Goal: Transaction & Acquisition: Purchase product/service

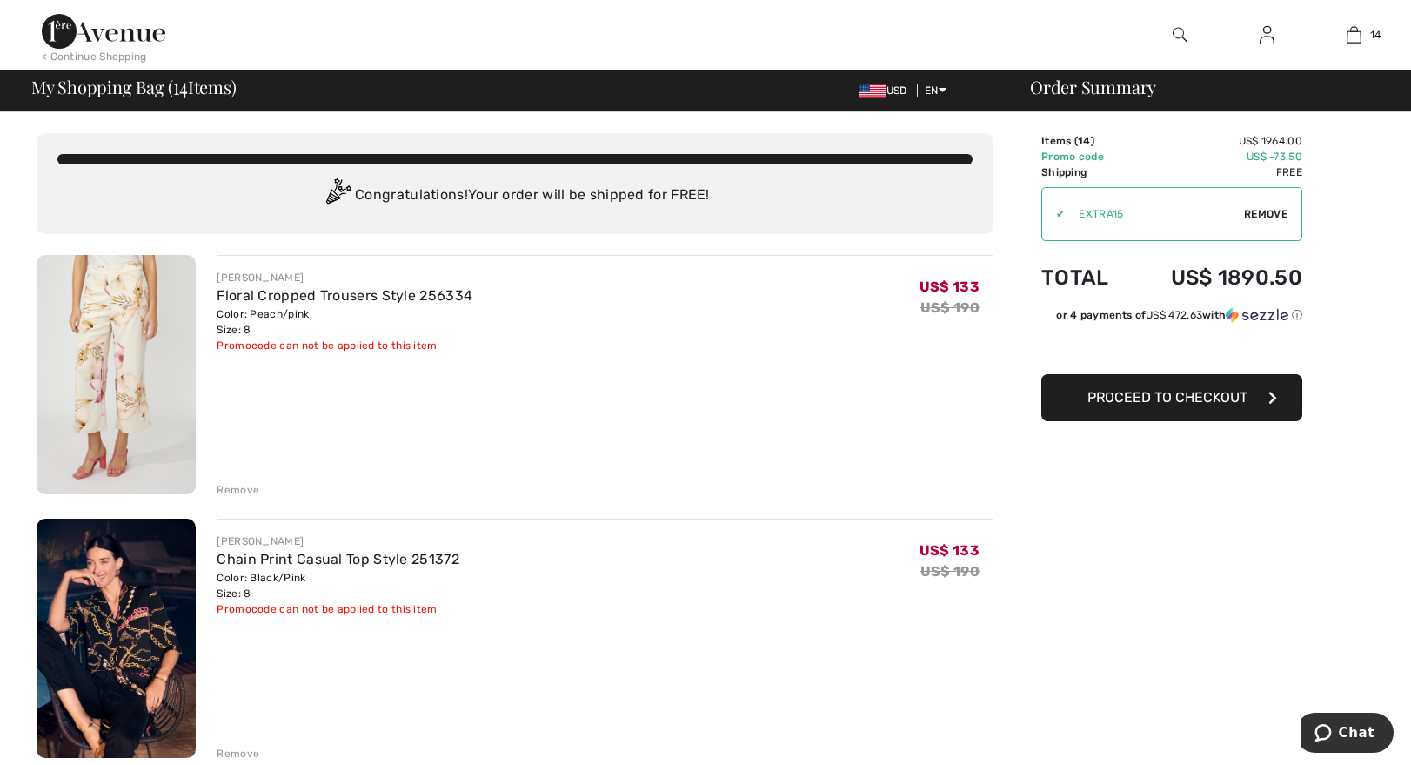
click at [237, 492] on div "Remove" at bounding box center [238, 490] width 43 height 16
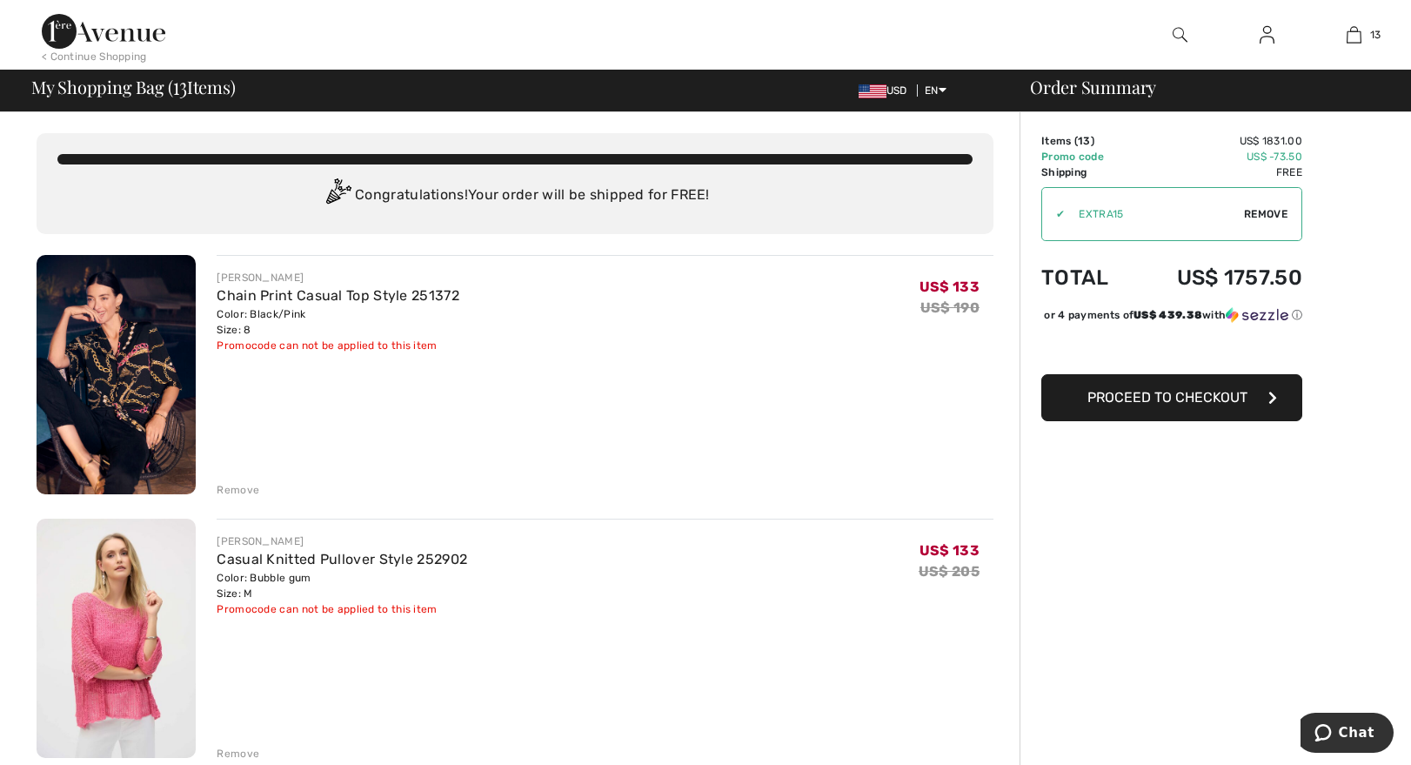
drag, startPoint x: 237, startPoint y: 492, endPoint x: 613, endPoint y: 467, distance: 377.5
click at [613, 467] on div "FRANK LYMAN Chain Print Casual Top Style 251372 Color: Black/Pink Size: 8 Final…" at bounding box center [605, 376] width 777 height 243
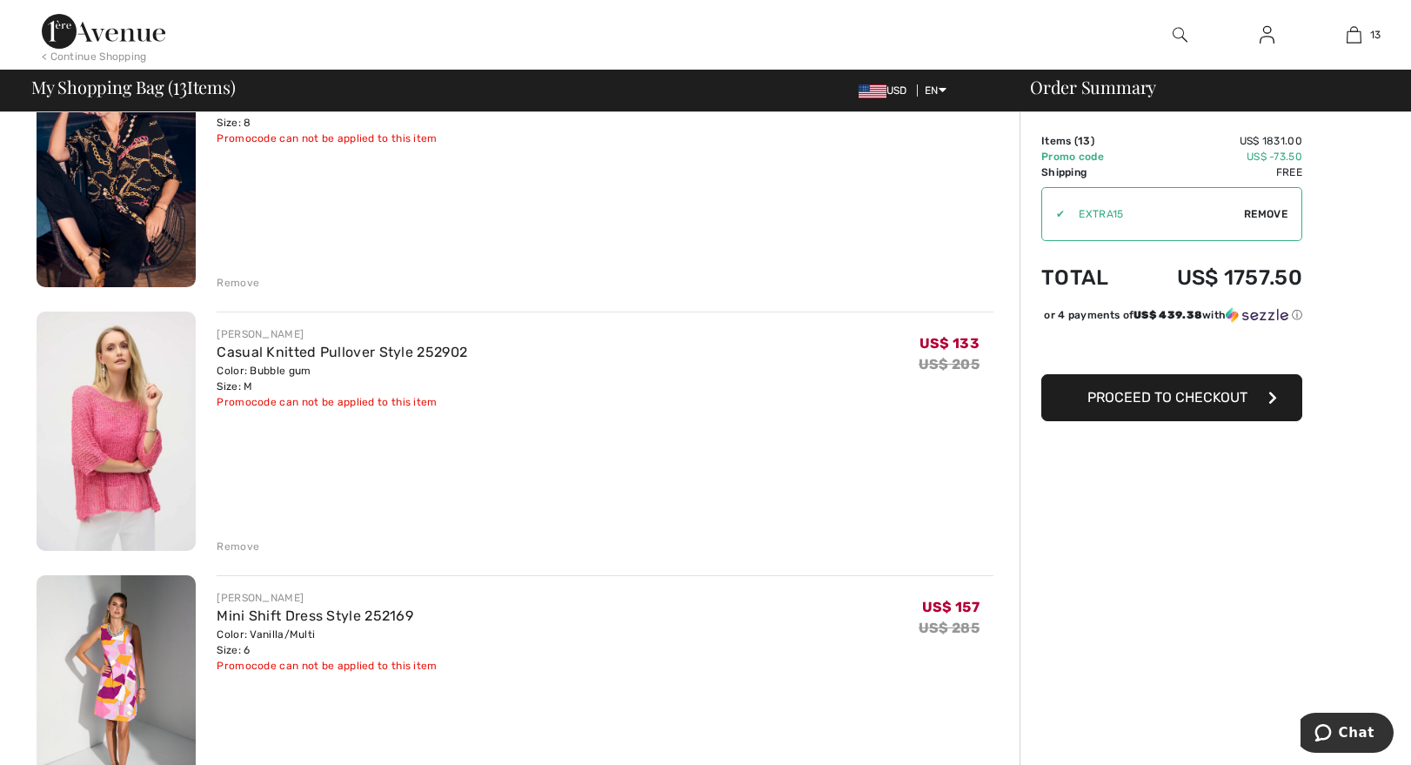
scroll to position [210, 0]
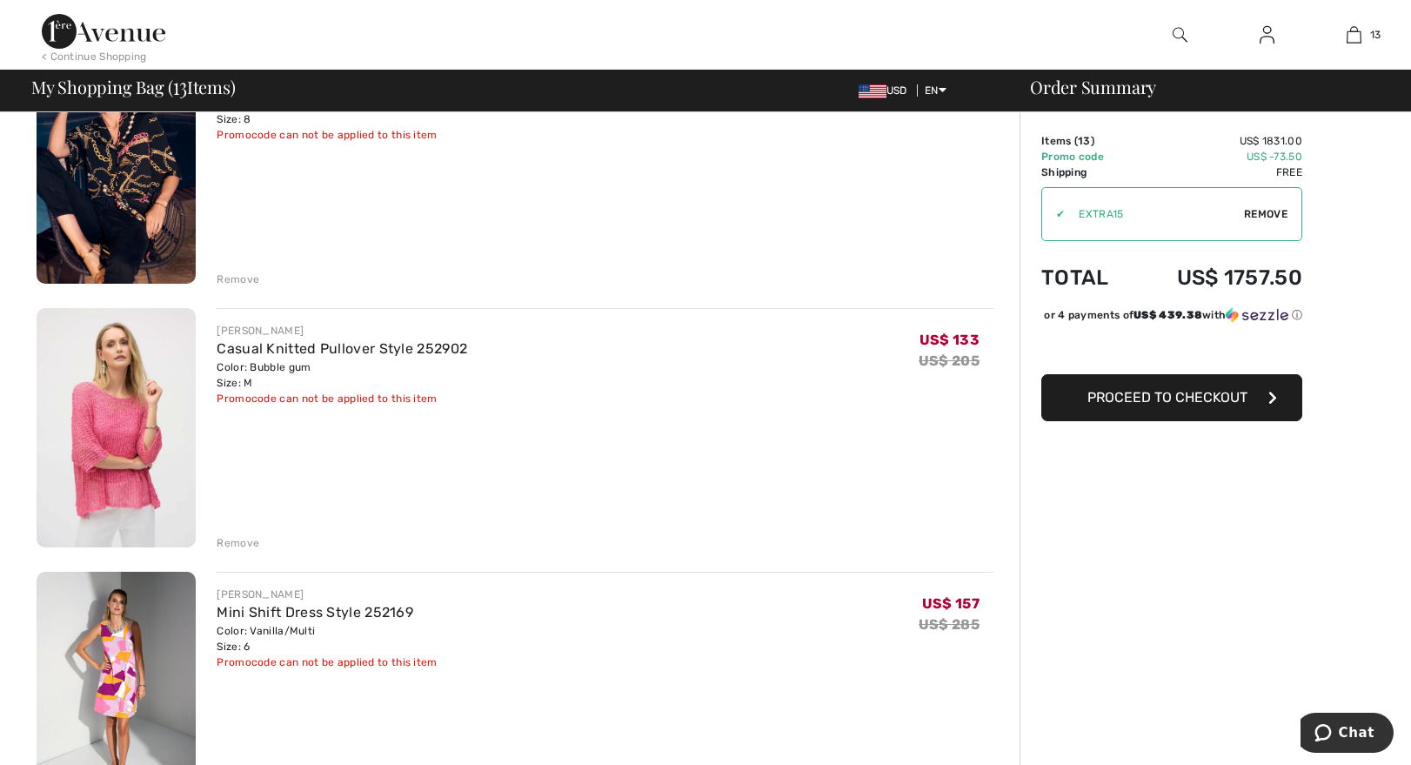
click at [238, 276] on div "Remove" at bounding box center [238, 279] width 43 height 16
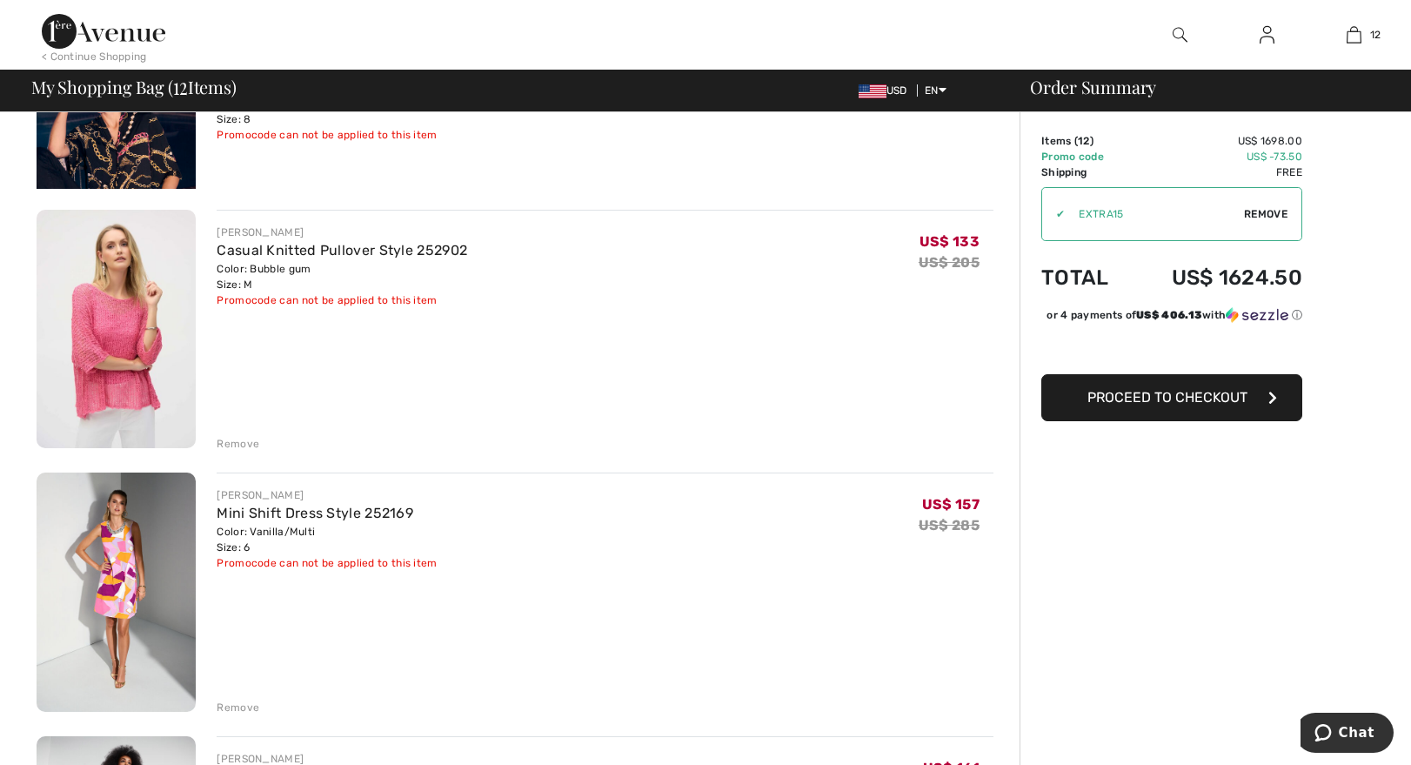
scroll to position [187, 0]
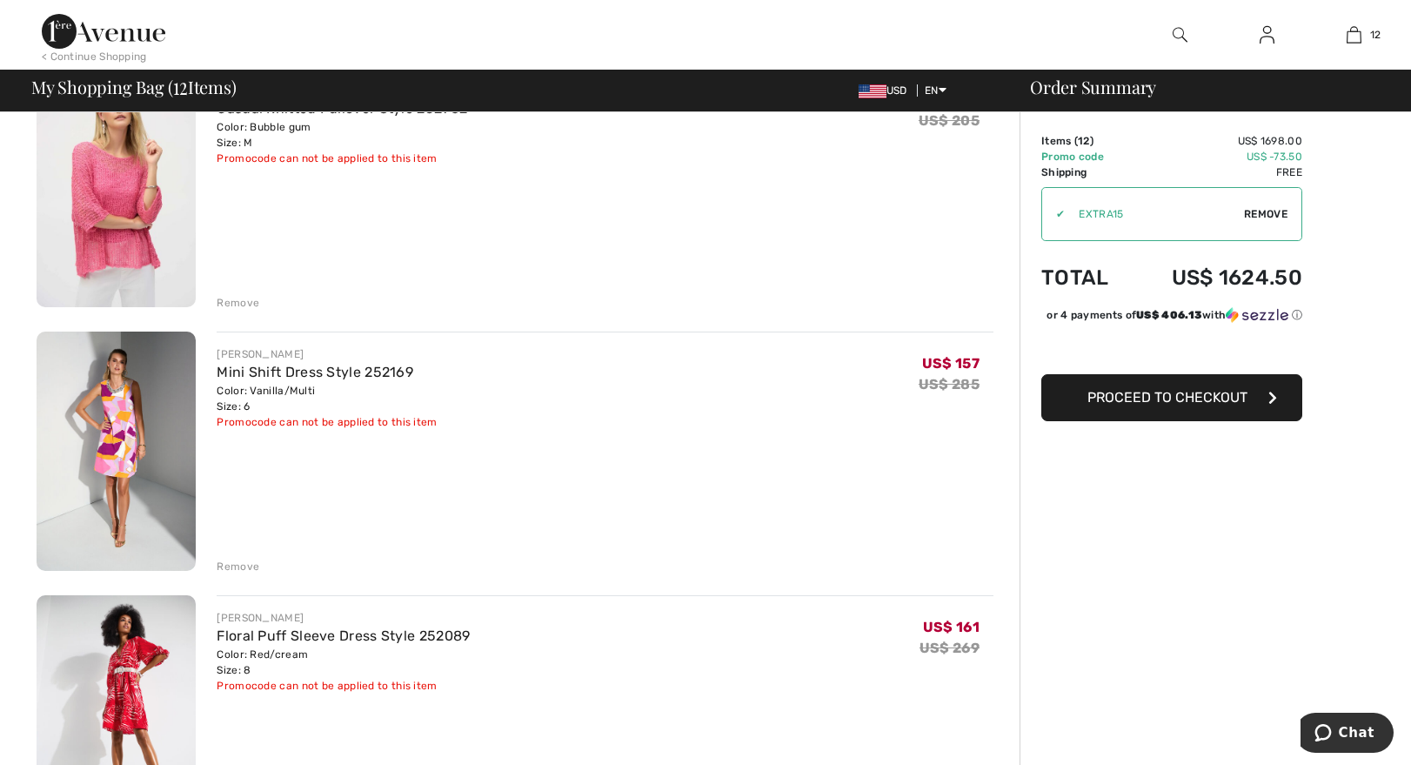
click at [241, 302] on div "Remove" at bounding box center [238, 303] width 43 height 16
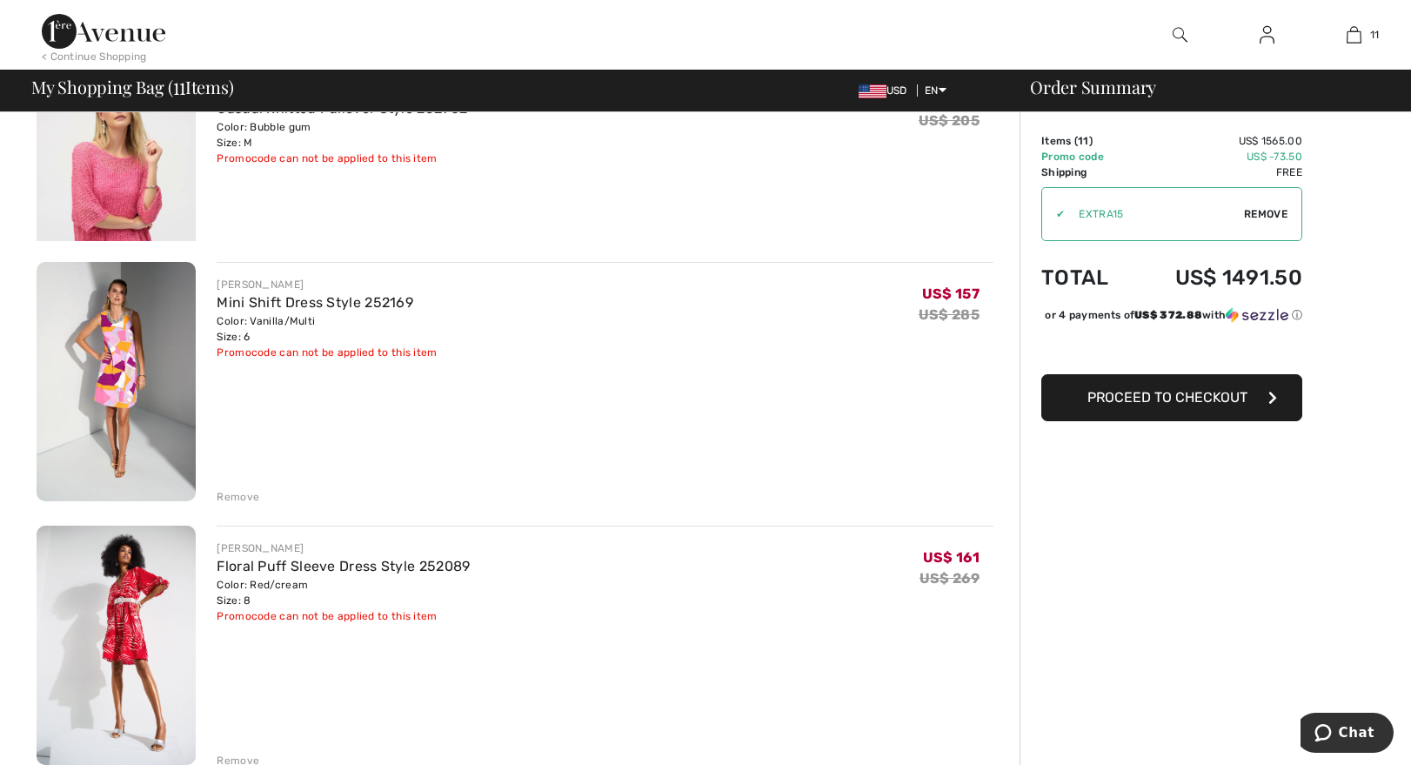
scroll to position [164, 0]
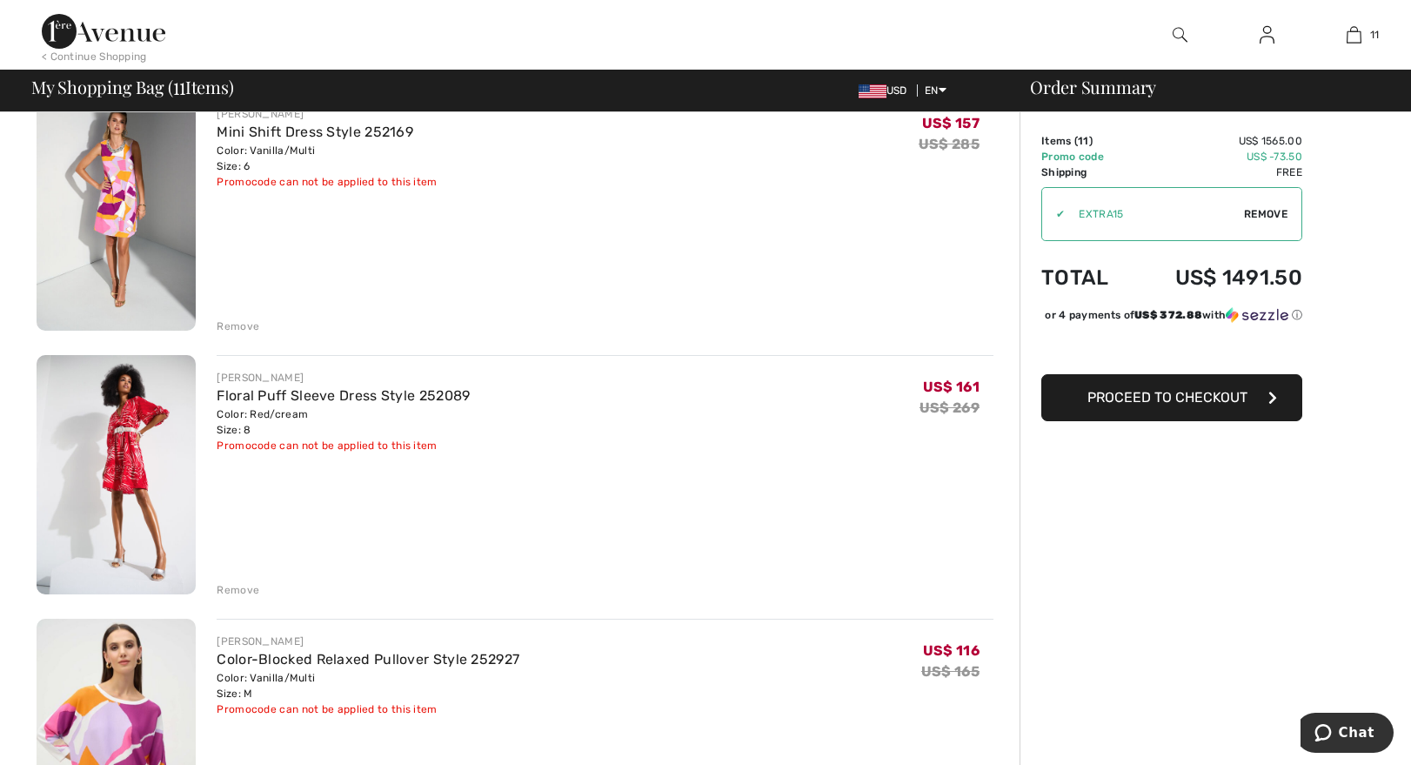
click at [242, 591] on div "Remove" at bounding box center [238, 590] width 43 height 16
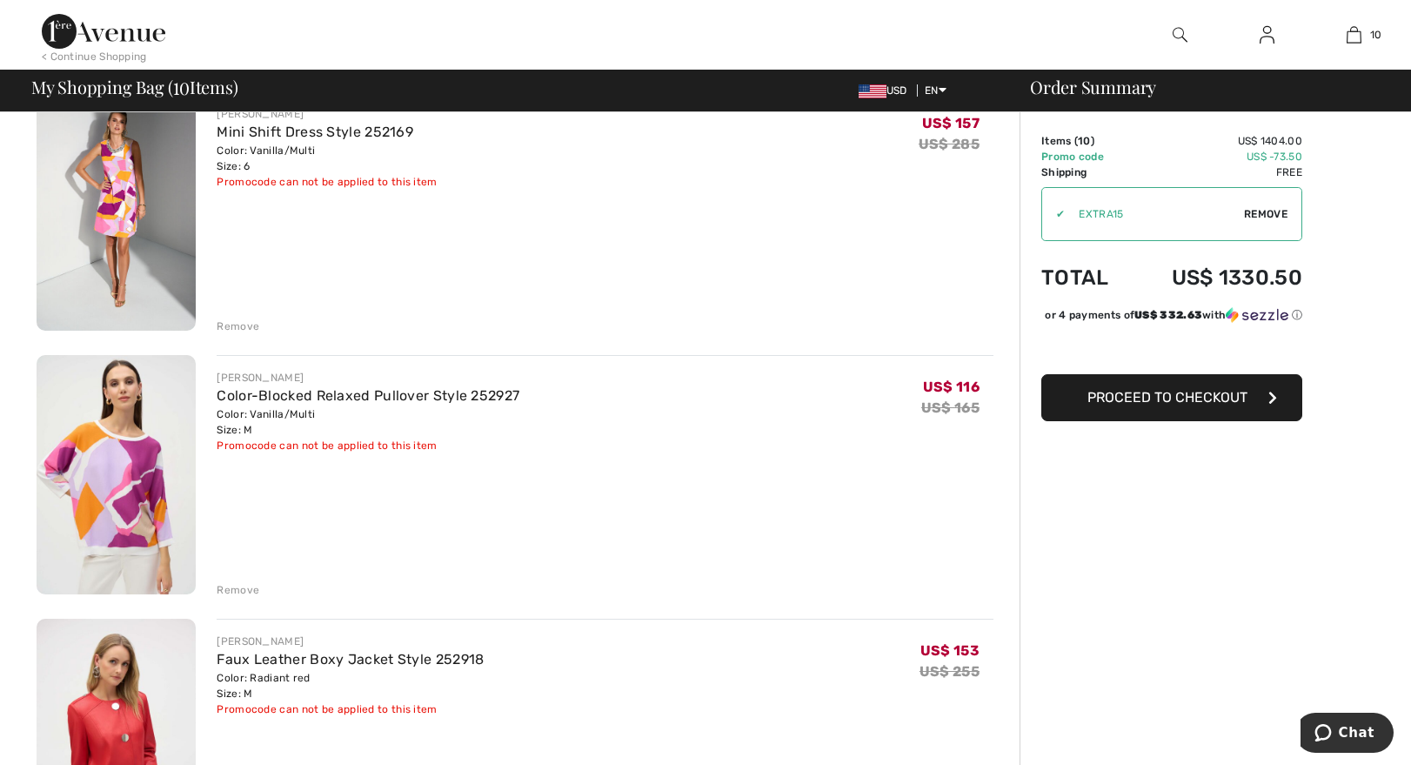
click at [244, 586] on div "Remove" at bounding box center [238, 590] width 43 height 16
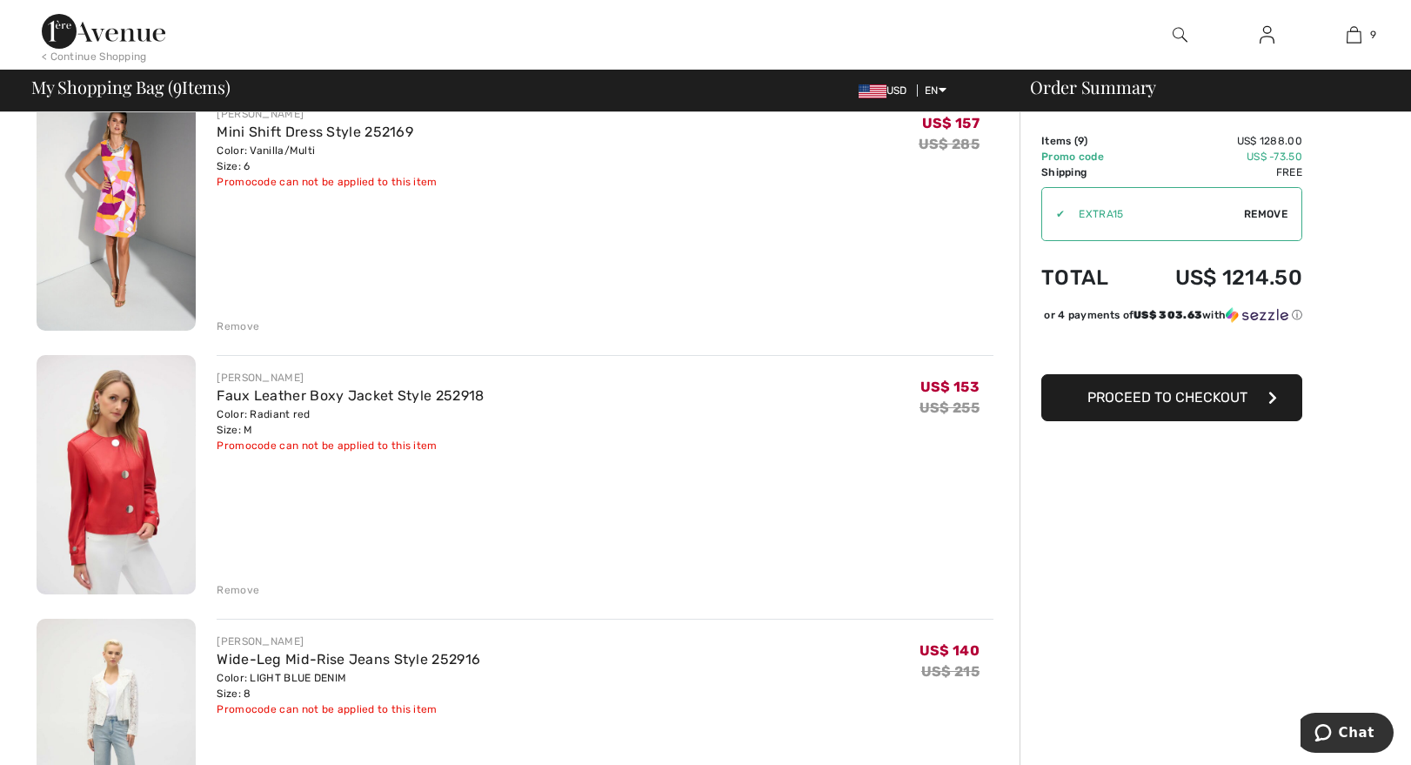
click at [136, 424] on img at bounding box center [116, 474] width 159 height 239
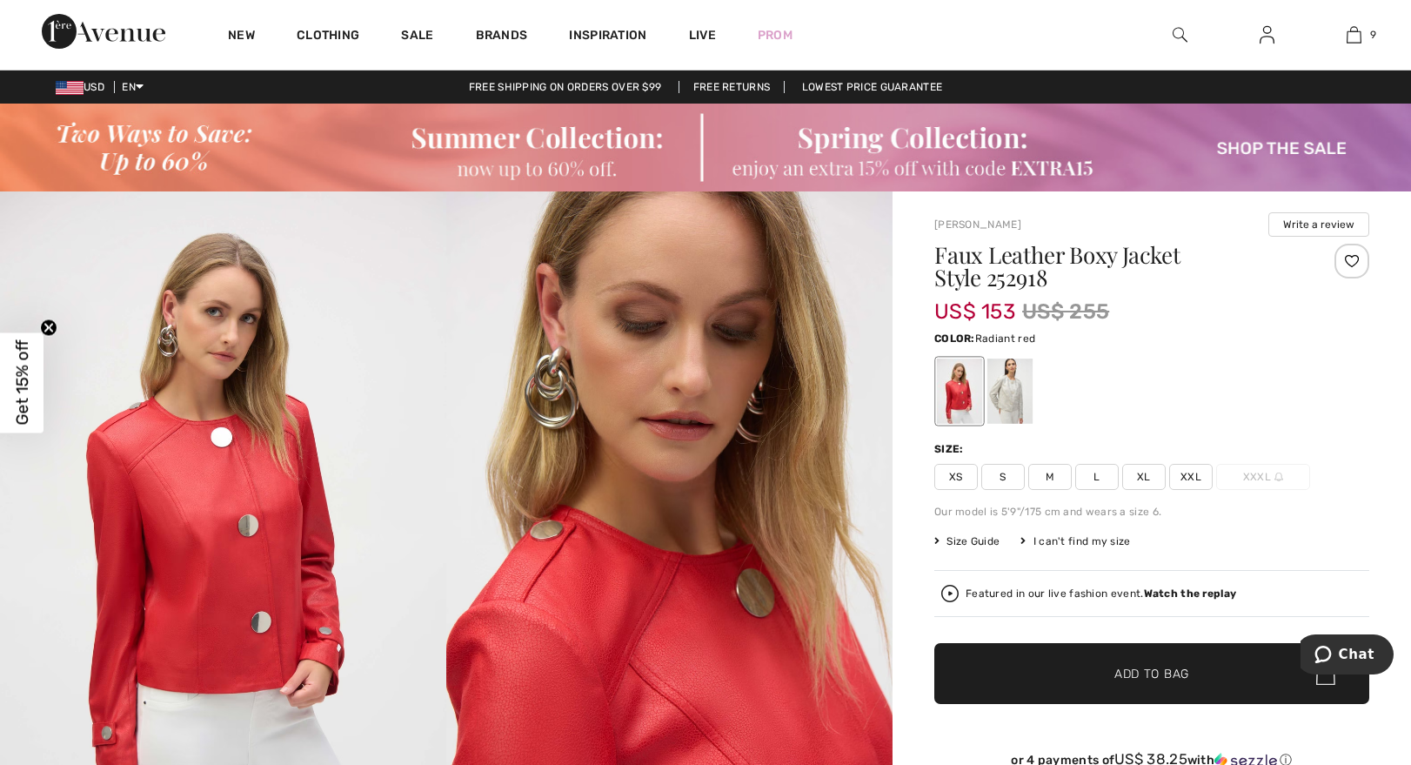
click at [1091, 471] on span "L" at bounding box center [1096, 477] width 43 height 26
click at [1090, 662] on span "✔ Added to Bag Add to Bag" at bounding box center [1151, 673] width 435 height 61
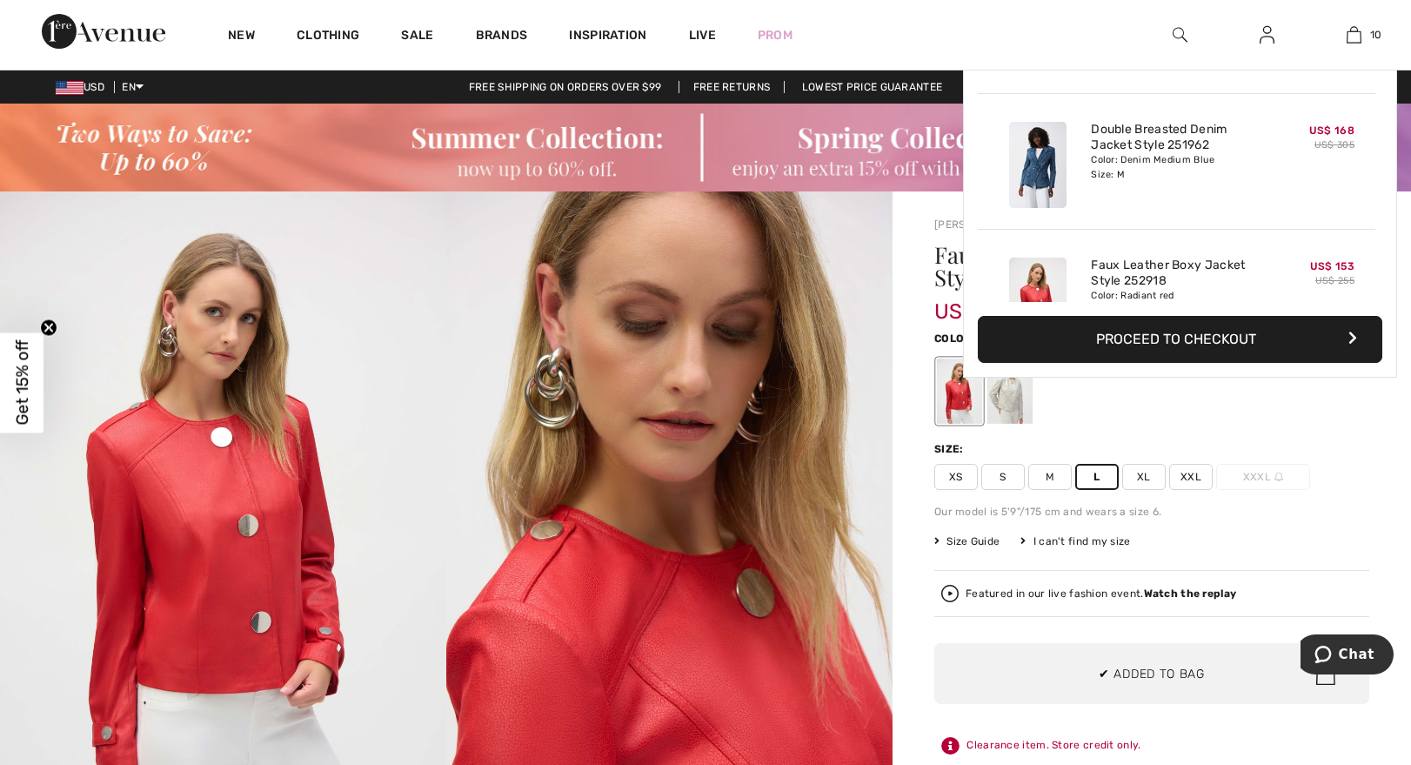
scroll to position [1136, 0]
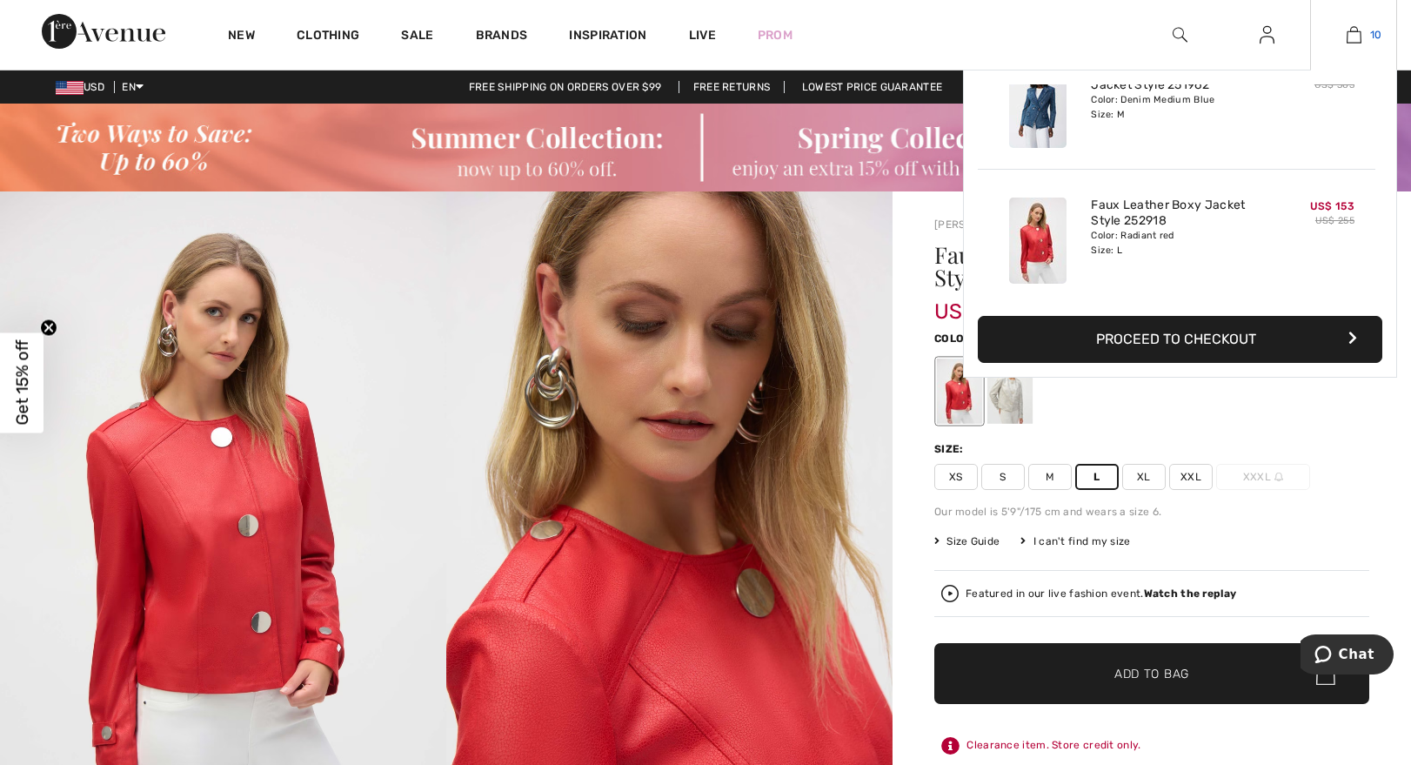
click at [1357, 31] on img at bounding box center [1353, 34] width 15 height 21
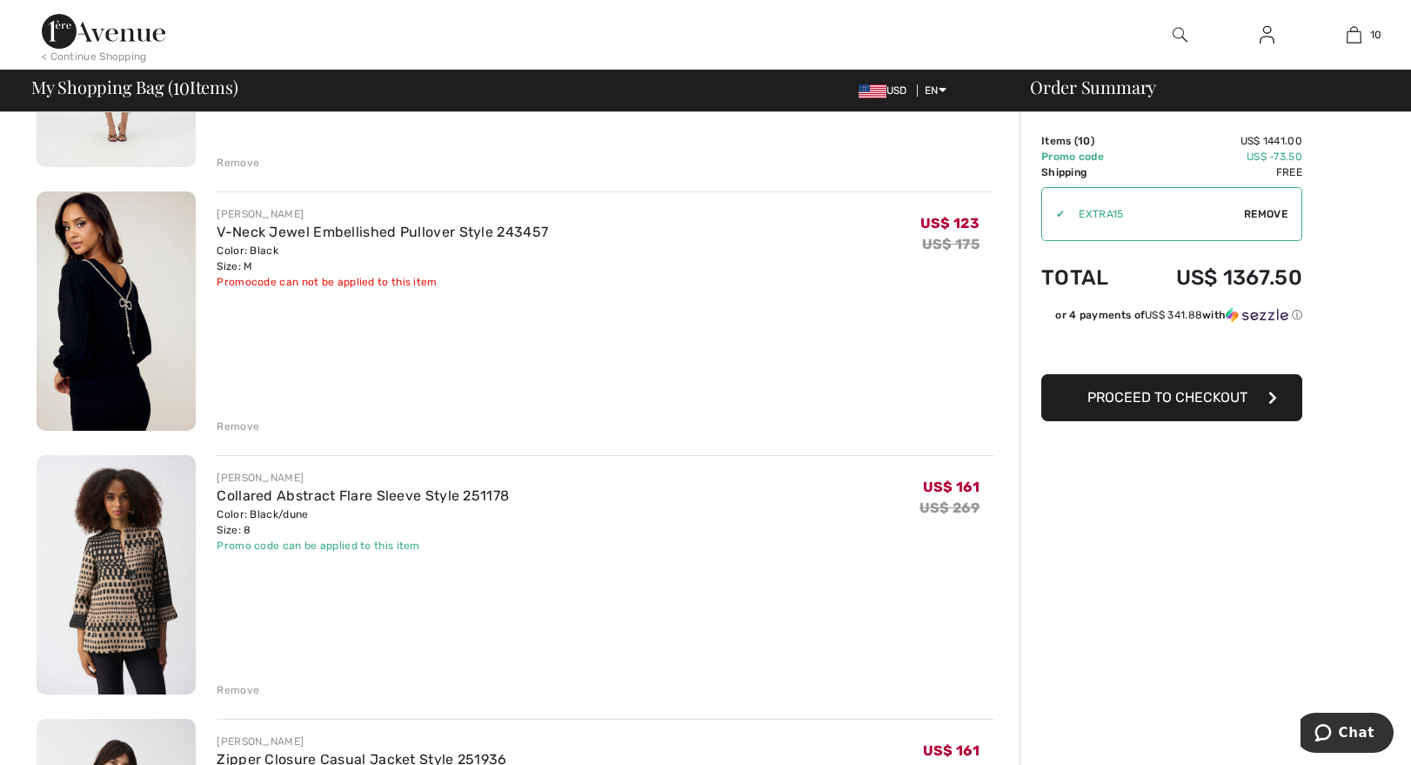
scroll to position [1382, 0]
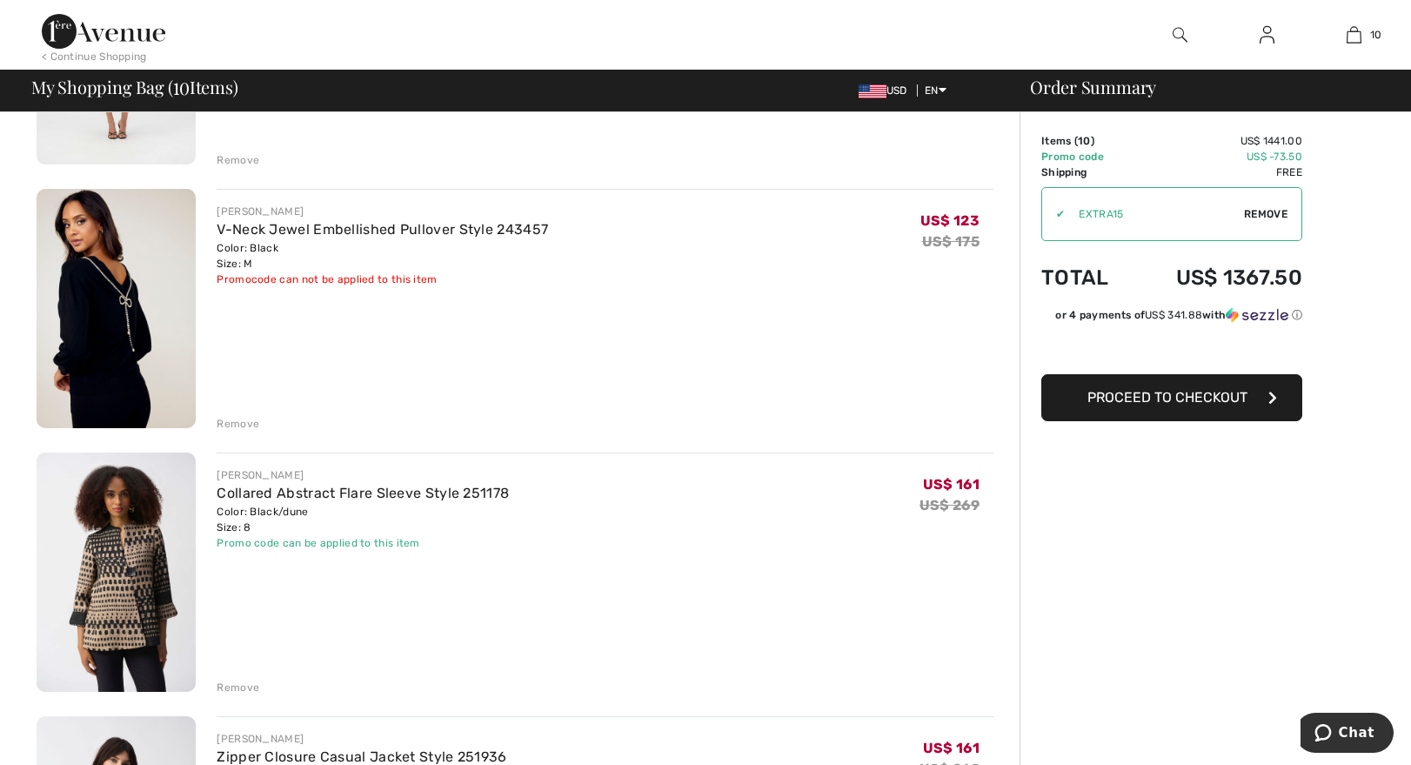
click at [279, 455] on div "JOSEPH RIBKOFF Collared Abstract Flare Sleeve Style 251178 Color: Black/dune Si…" at bounding box center [605, 573] width 777 height 243
click at [228, 418] on div "Remove" at bounding box center [238, 424] width 43 height 16
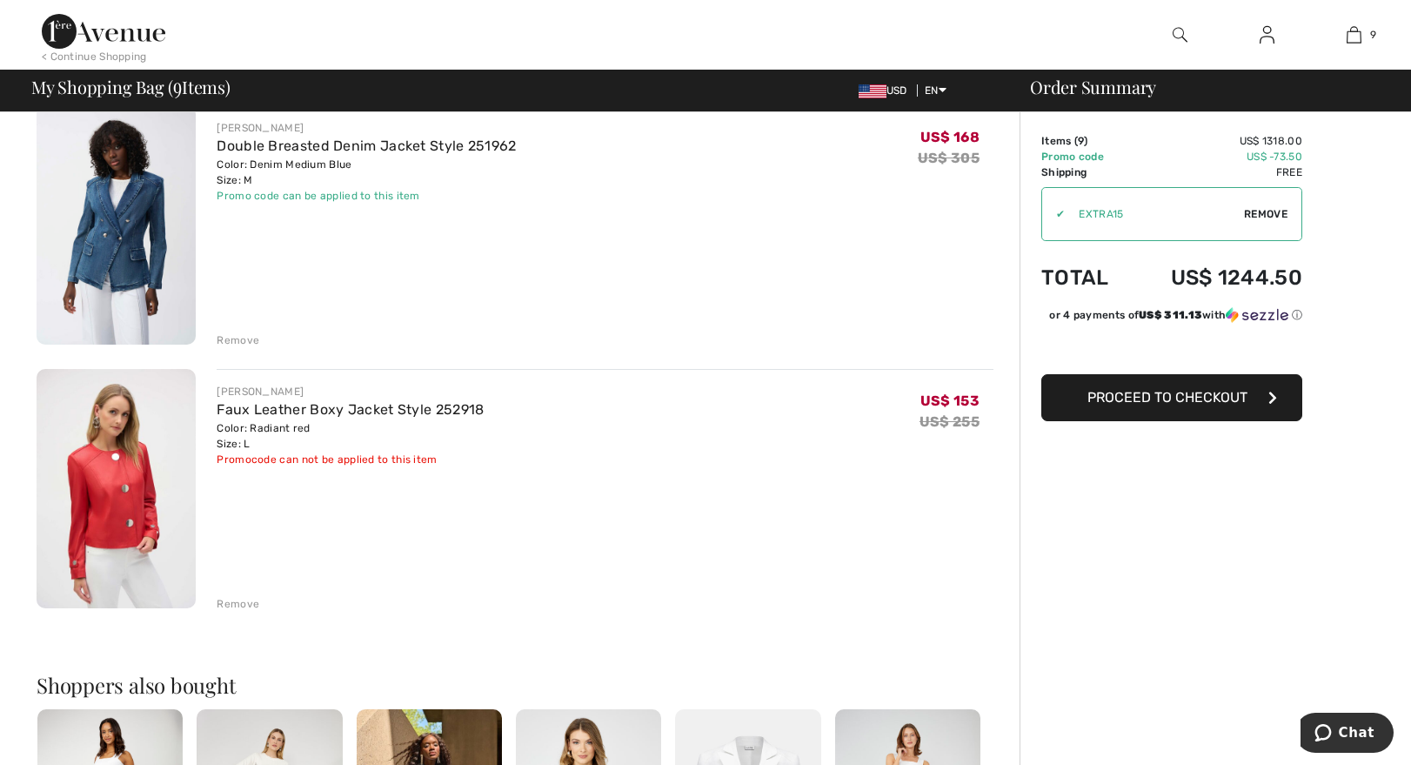
scroll to position [1995, 0]
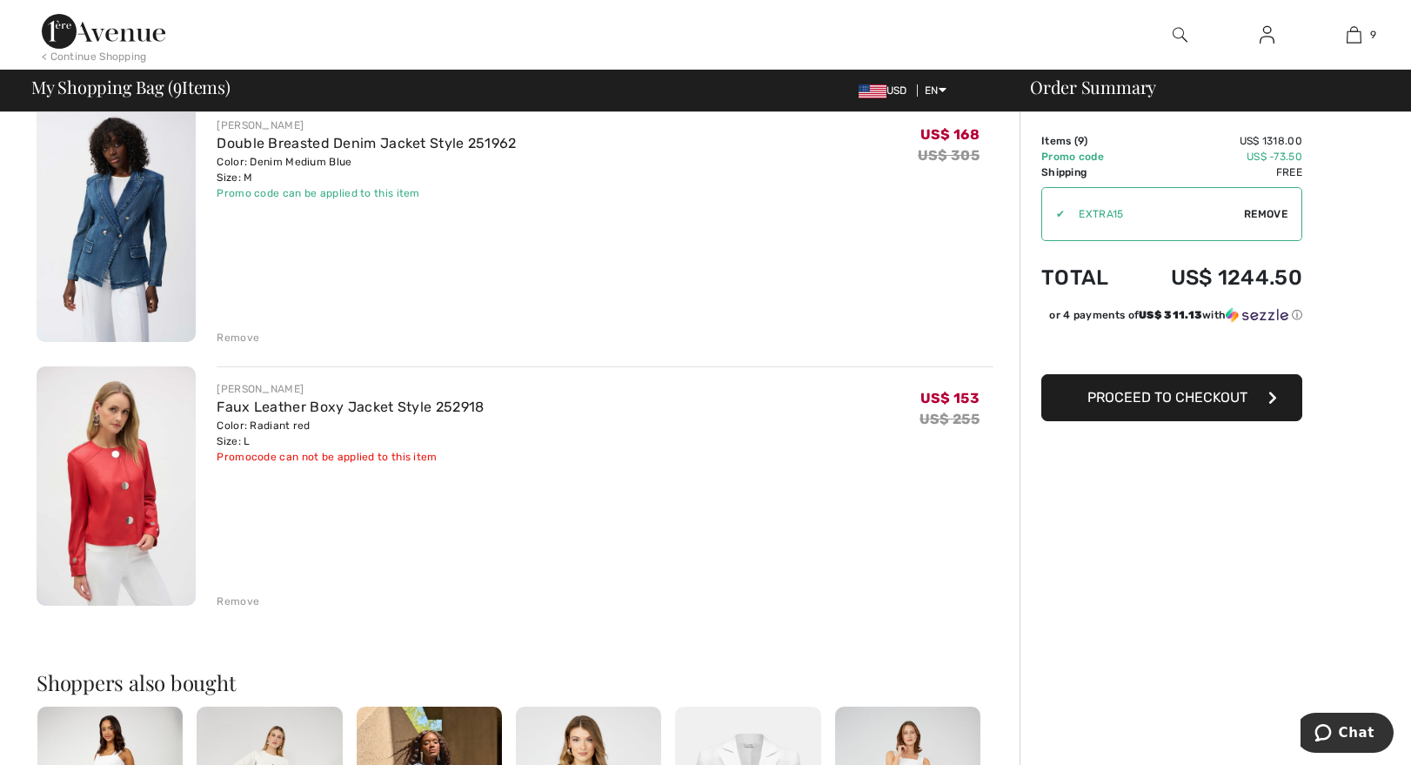
click at [242, 602] on div "Remove" at bounding box center [238, 601] width 43 height 16
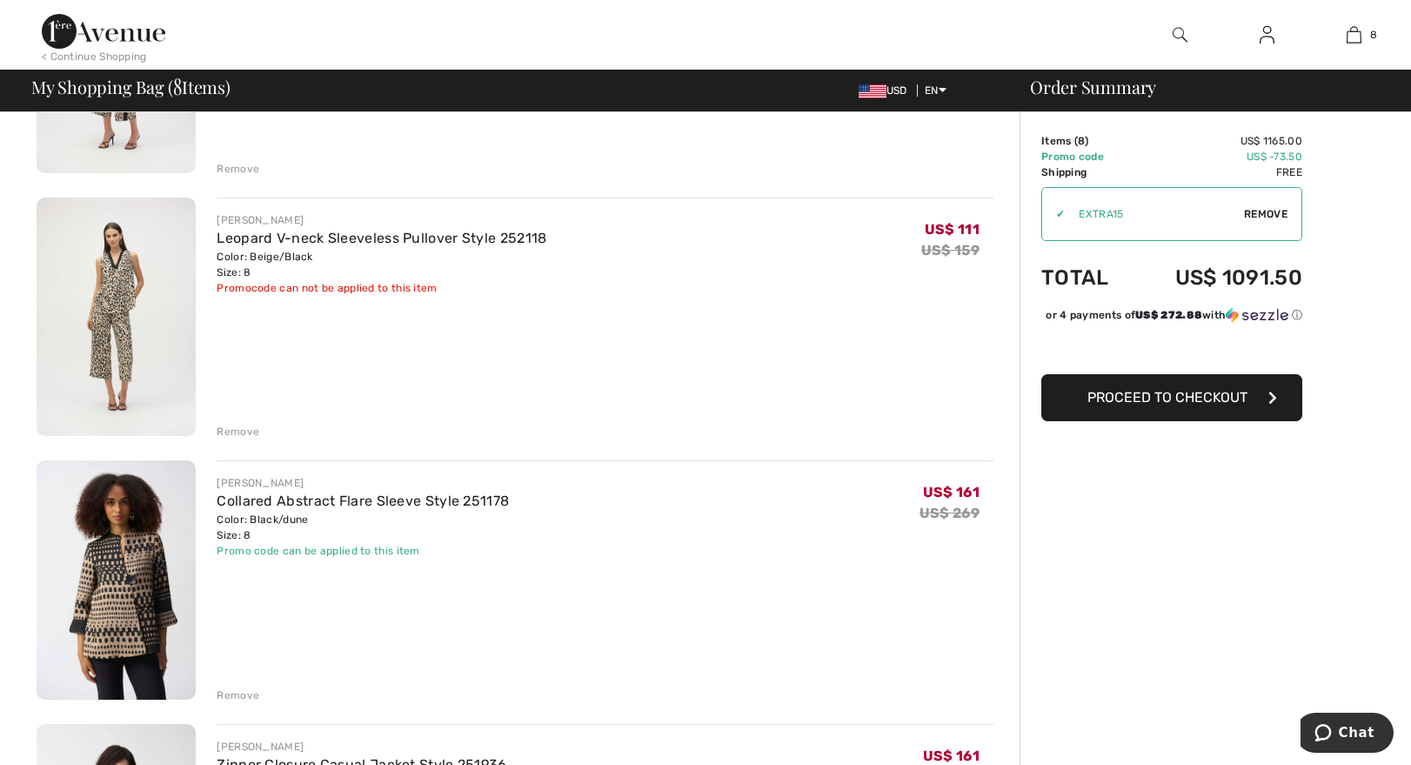
scroll to position [1113, 0]
click at [139, 607] on img at bounding box center [116, 577] width 159 height 239
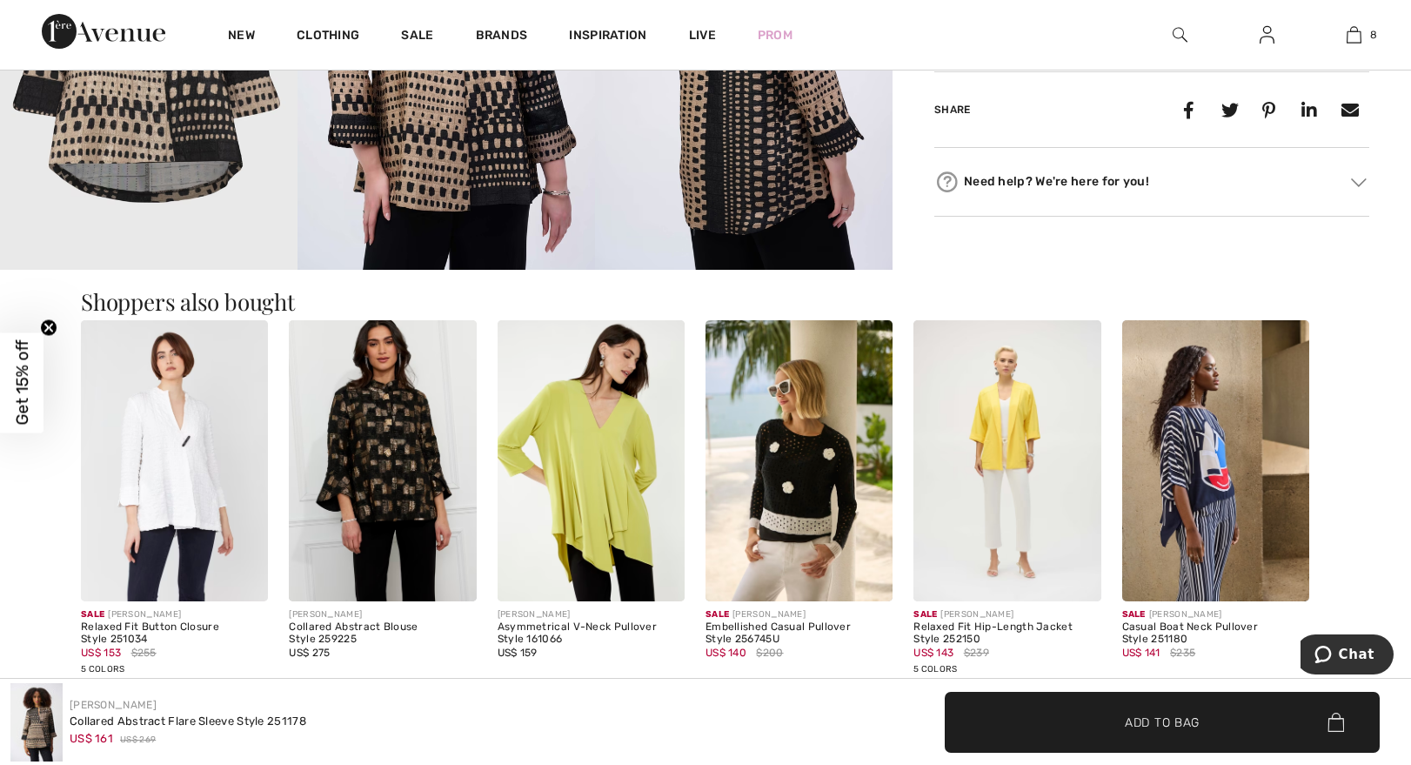
scroll to position [181, 0]
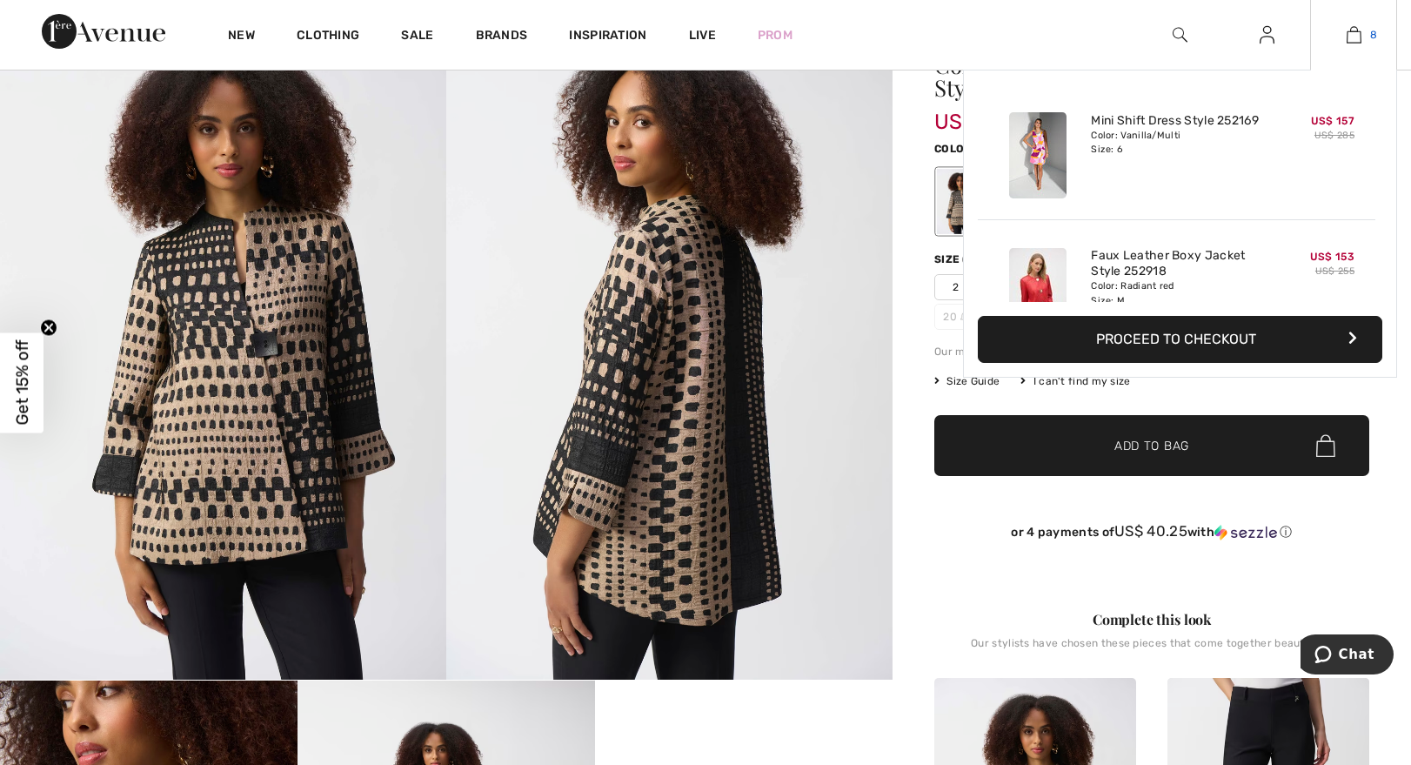
click at [1358, 35] on img at bounding box center [1353, 34] width 15 height 21
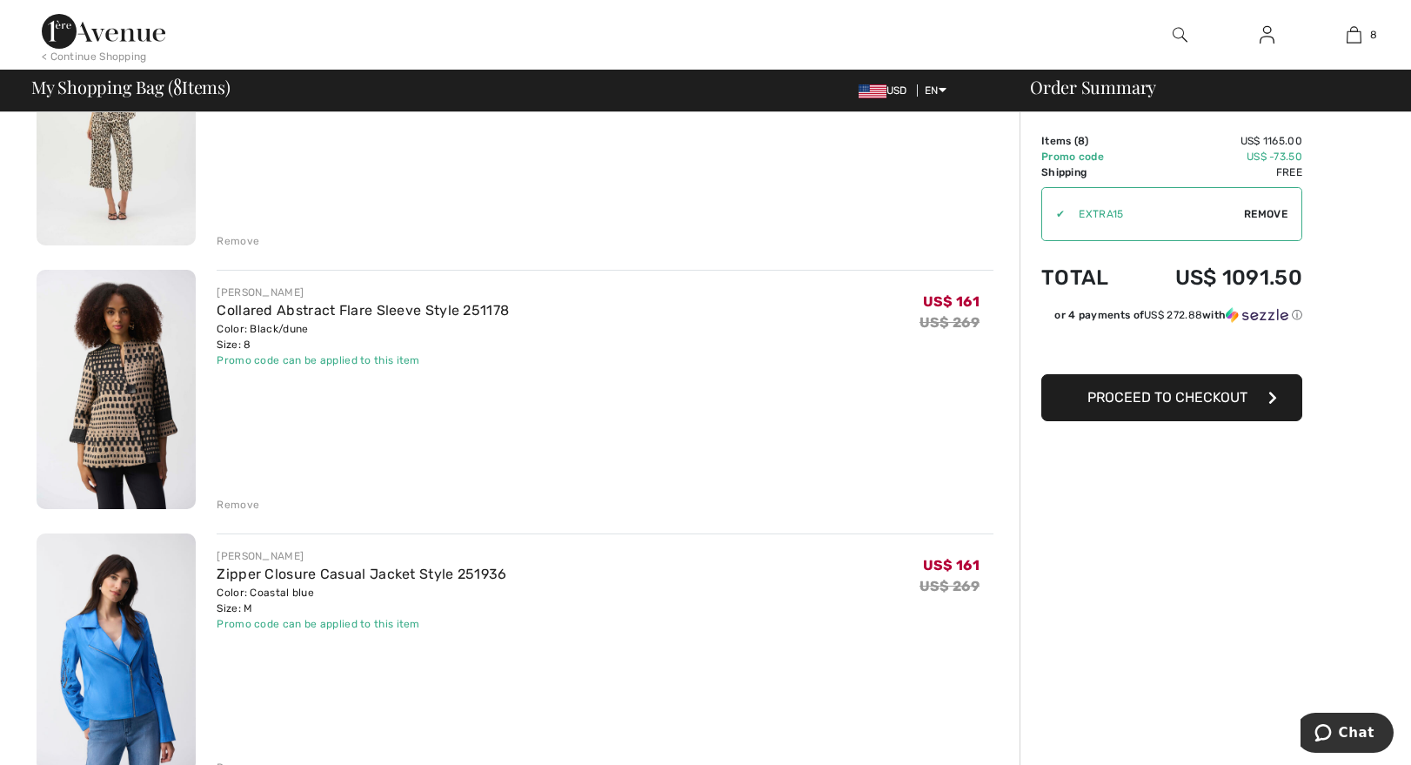
scroll to position [1304, 0]
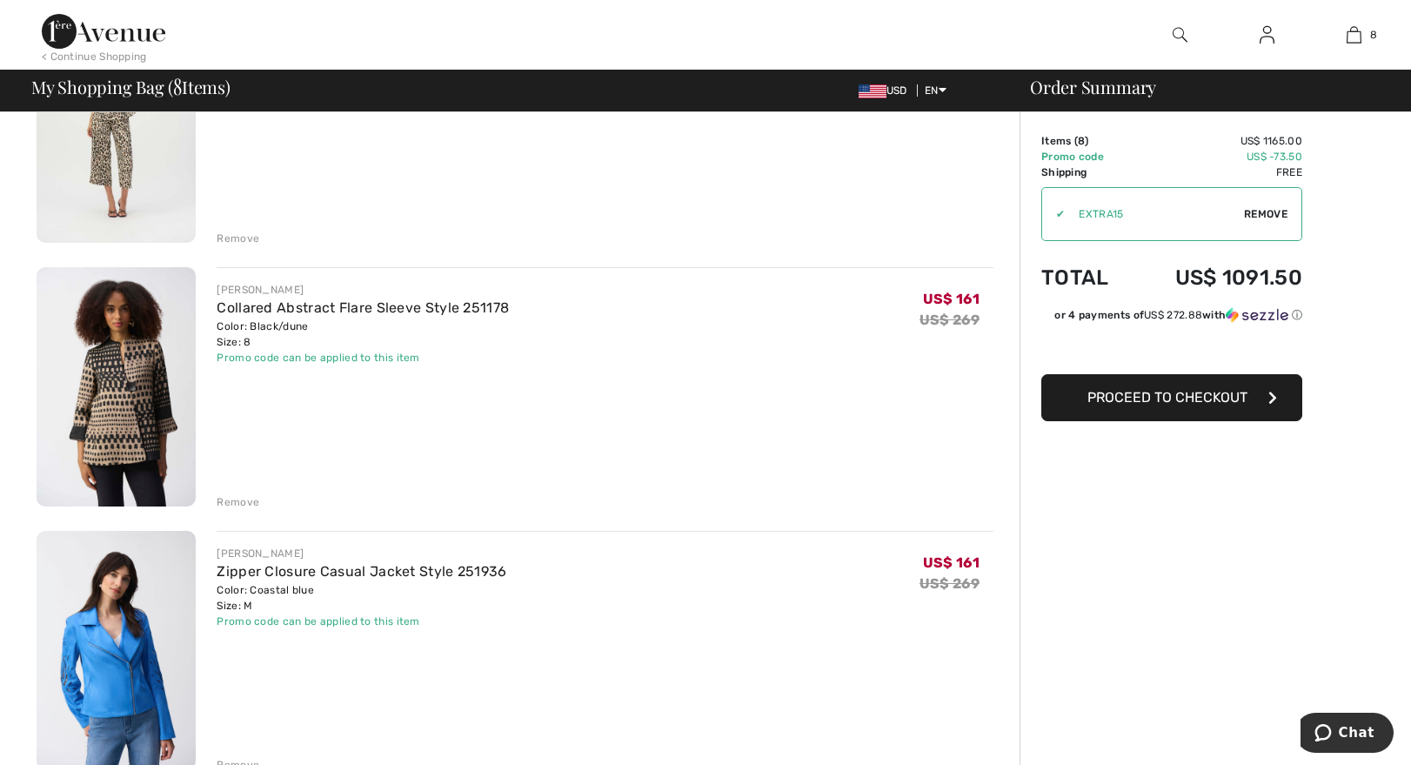
click at [238, 503] on div "Remove" at bounding box center [238, 502] width 43 height 16
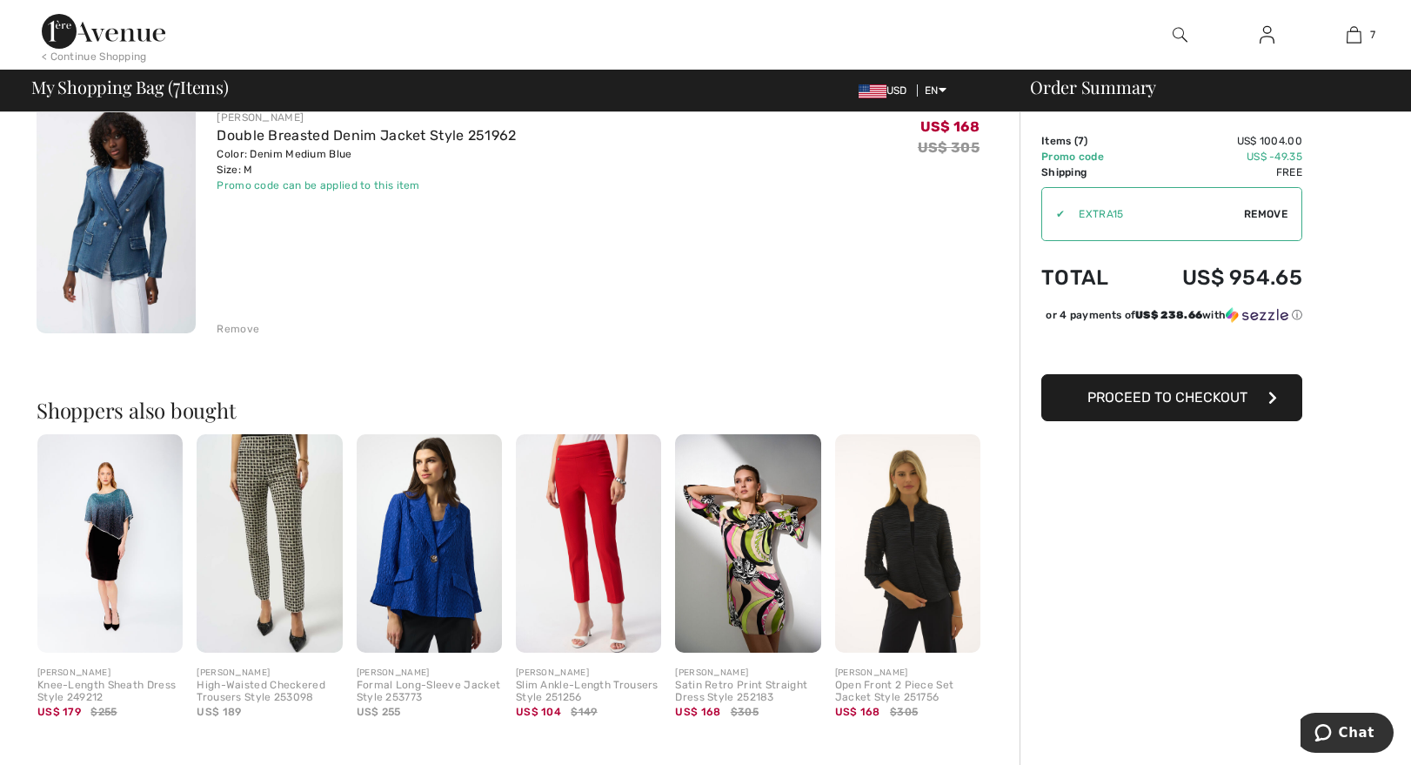
scroll to position [1771, 0]
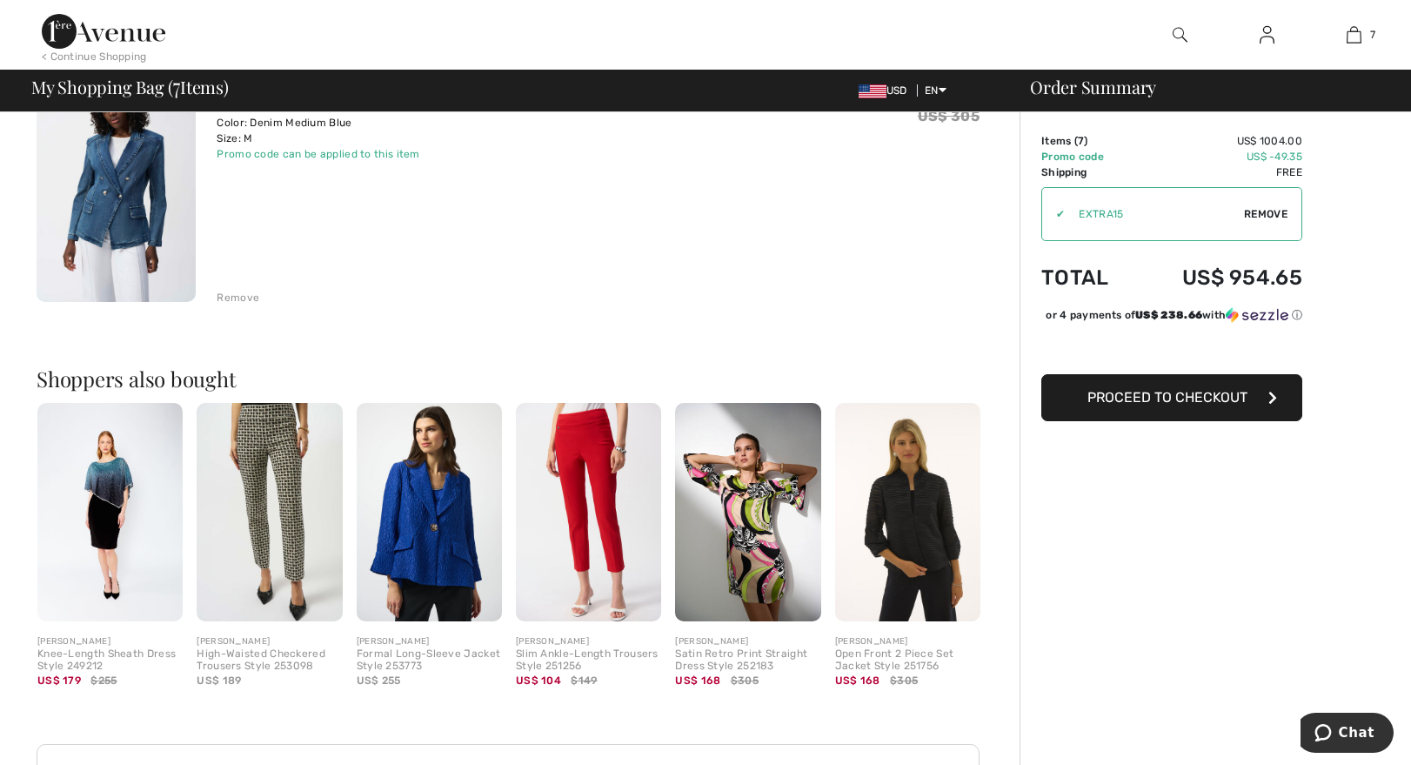
click at [584, 511] on img at bounding box center [588, 512] width 145 height 218
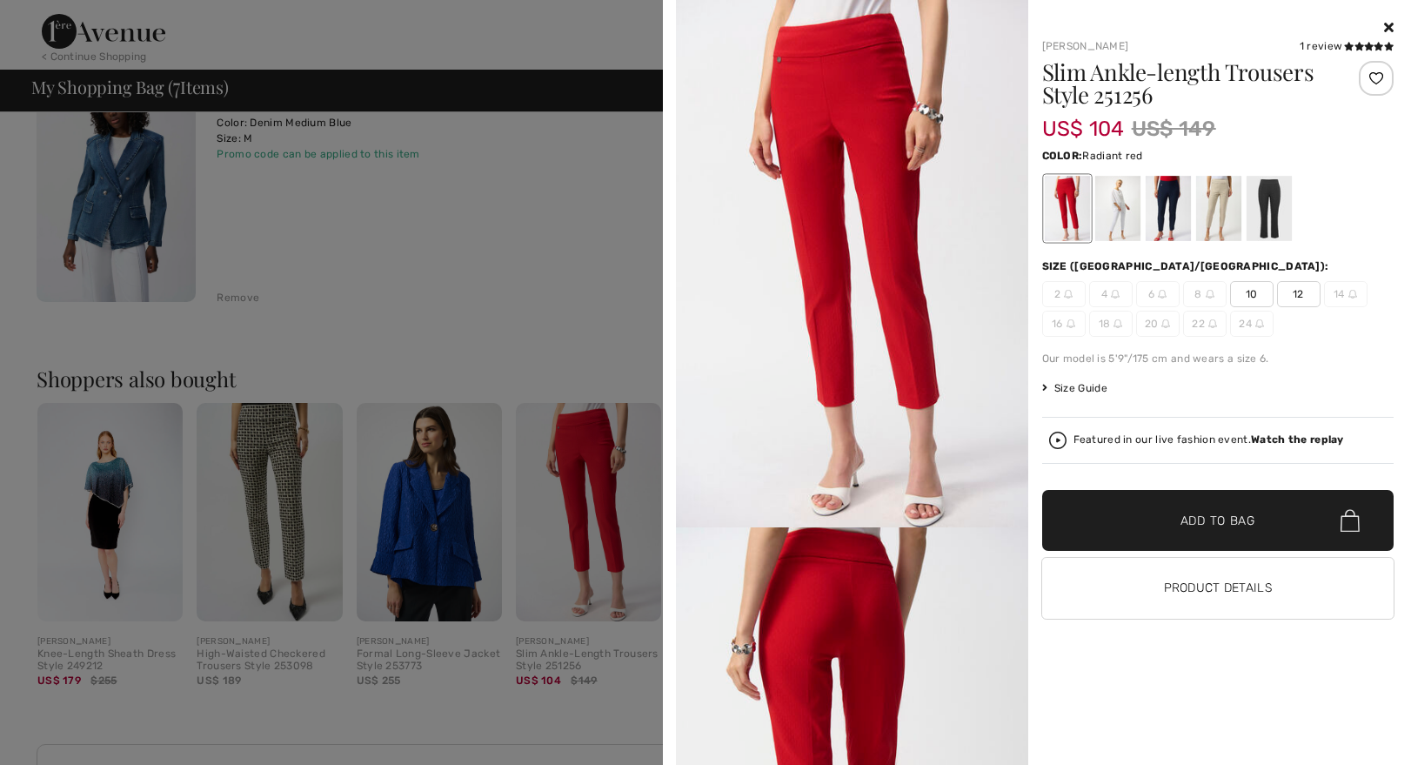
click at [1250, 295] on span "10" at bounding box center [1251, 294] width 43 height 26
click at [1193, 519] on span "Add to Bag" at bounding box center [1217, 520] width 75 height 18
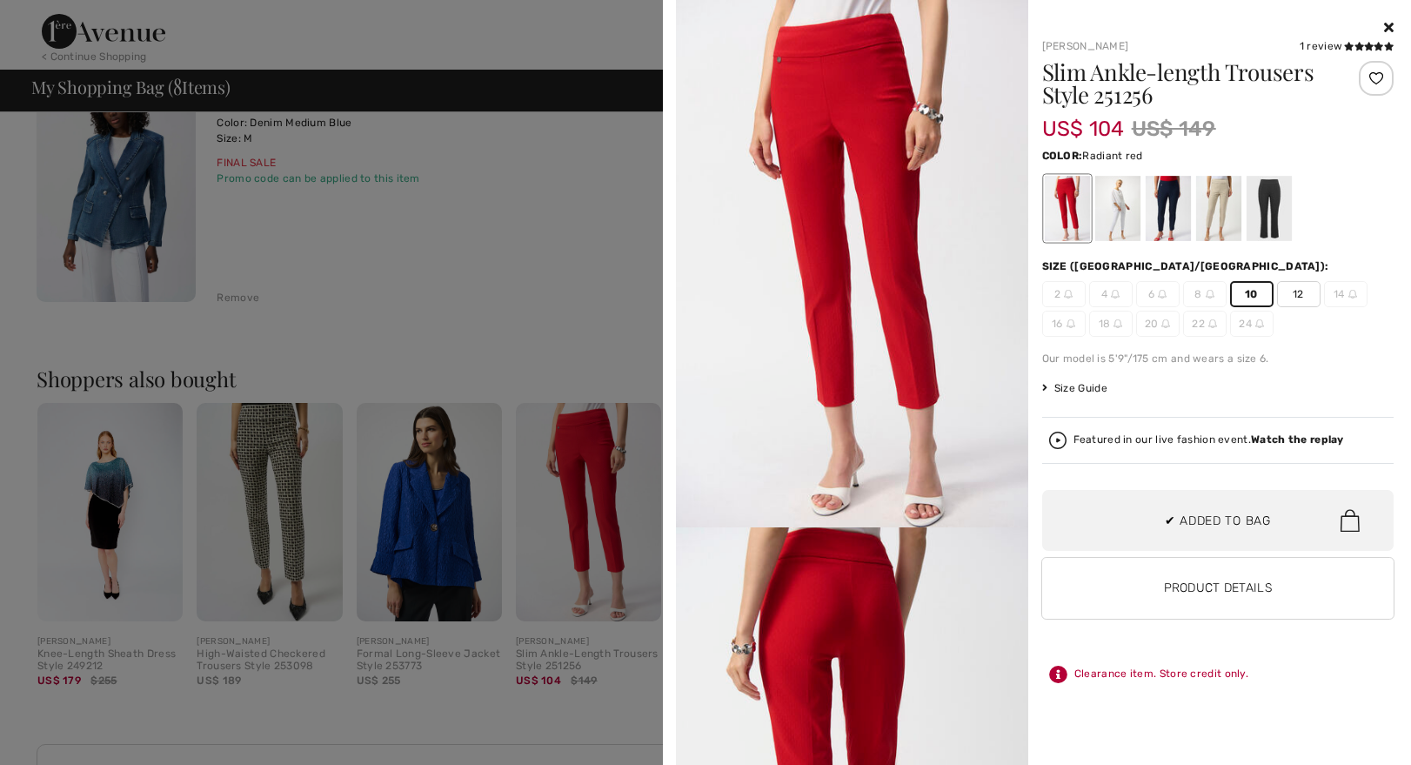
scroll to position [708, 0]
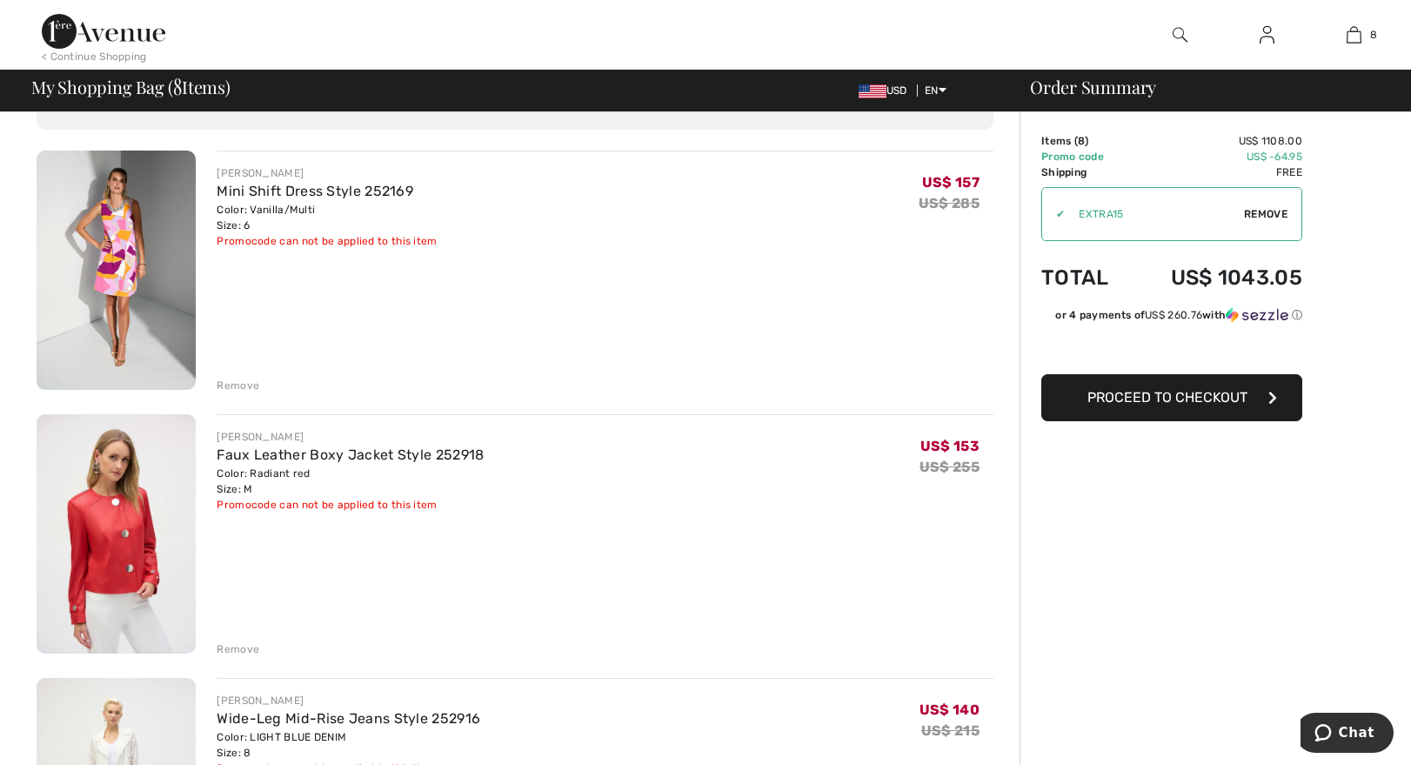
scroll to position [96, 0]
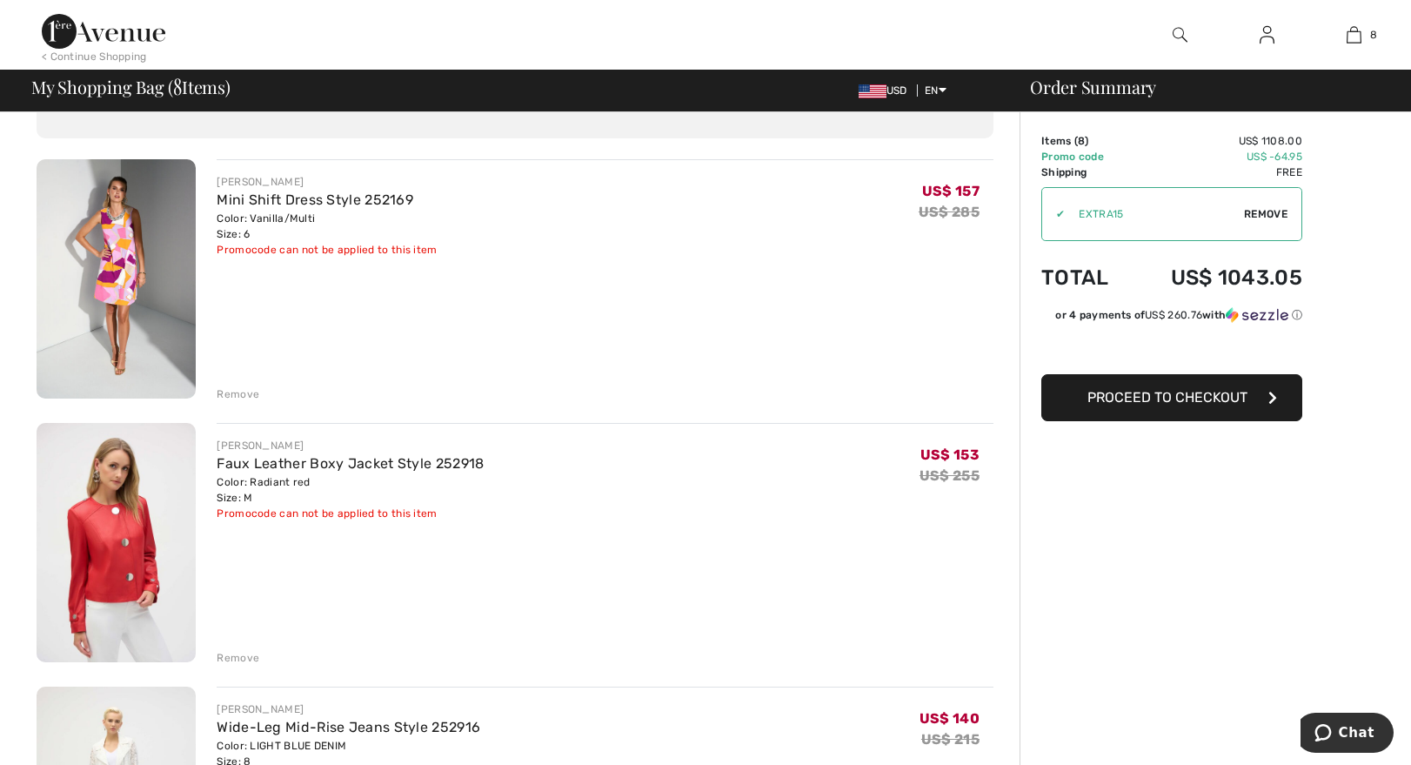
click at [113, 257] on img at bounding box center [116, 278] width 159 height 239
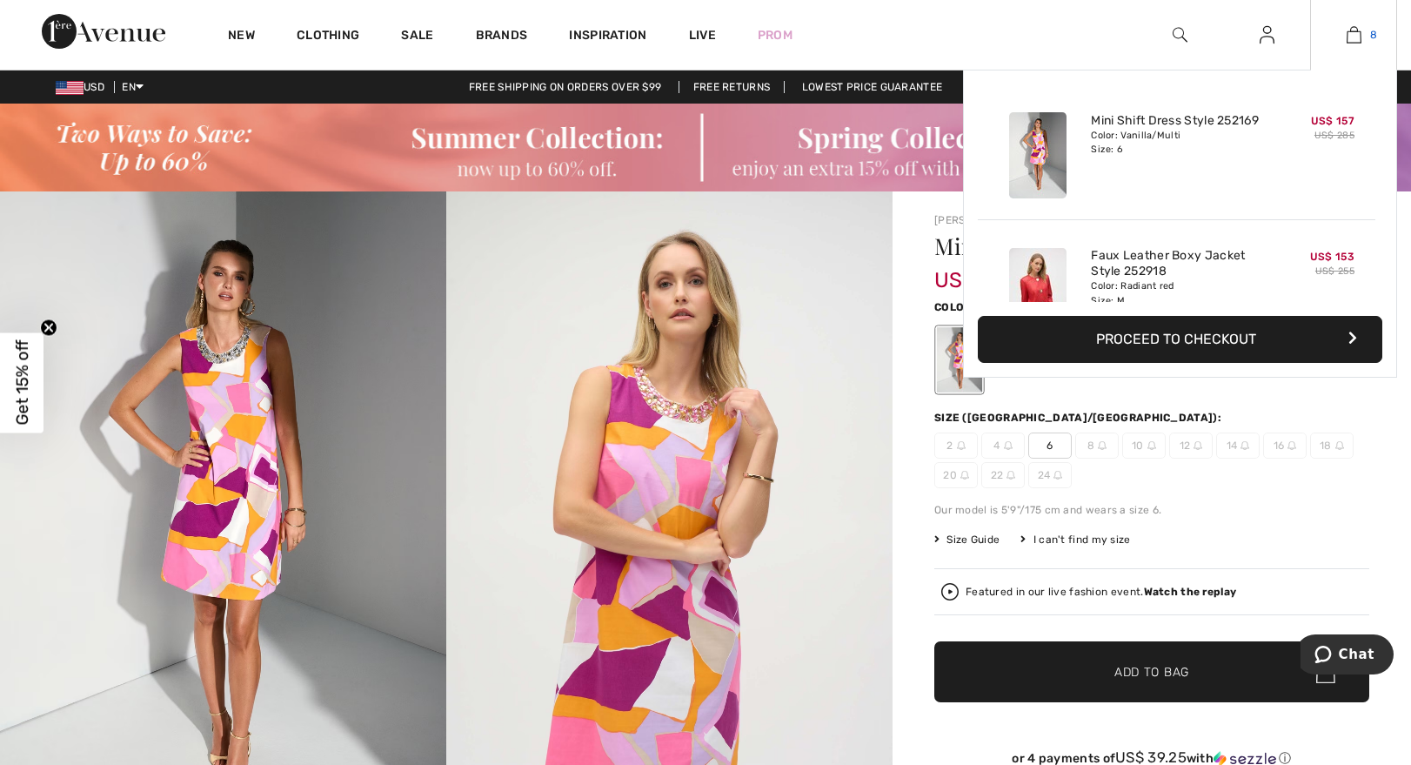
click at [1360, 36] on link "8" at bounding box center [1353, 34] width 85 height 21
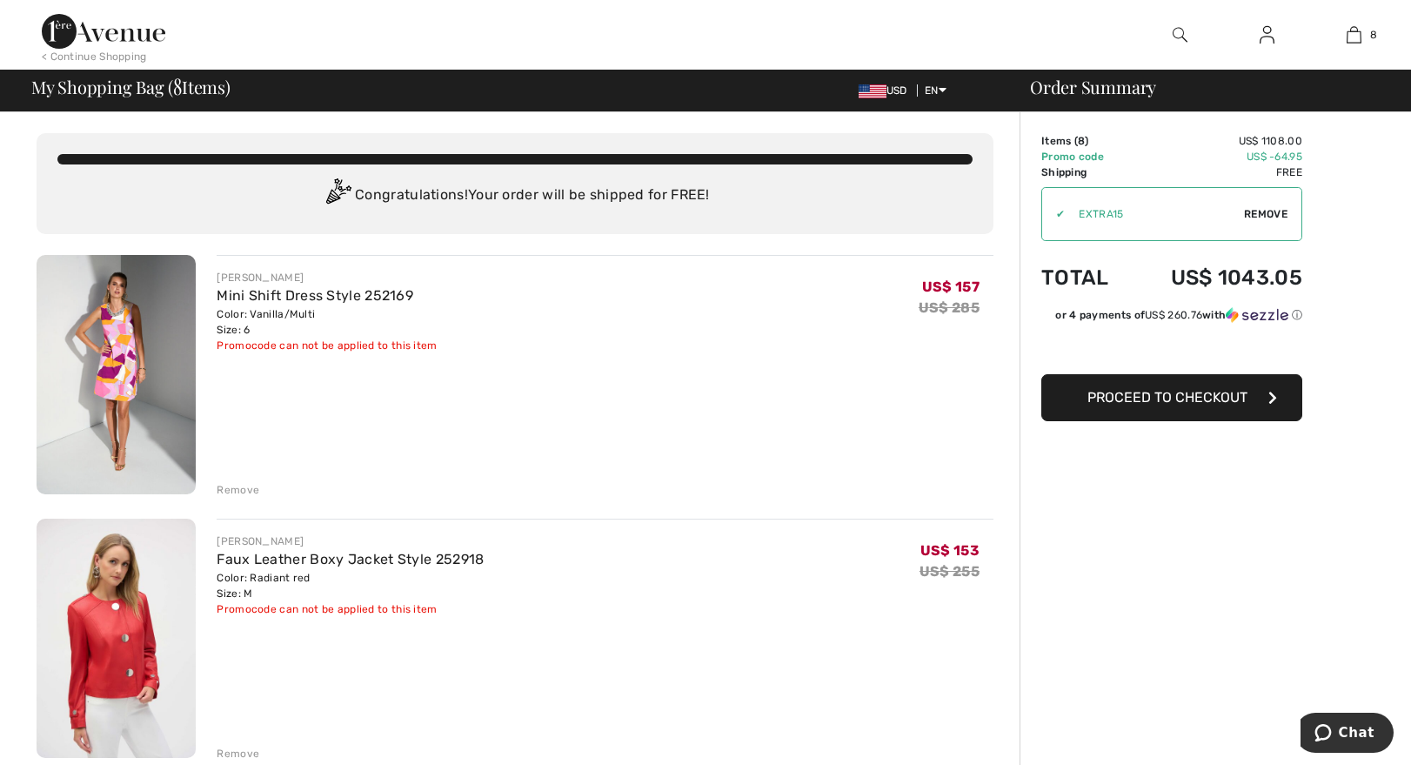
click at [237, 485] on div "Remove" at bounding box center [238, 490] width 43 height 16
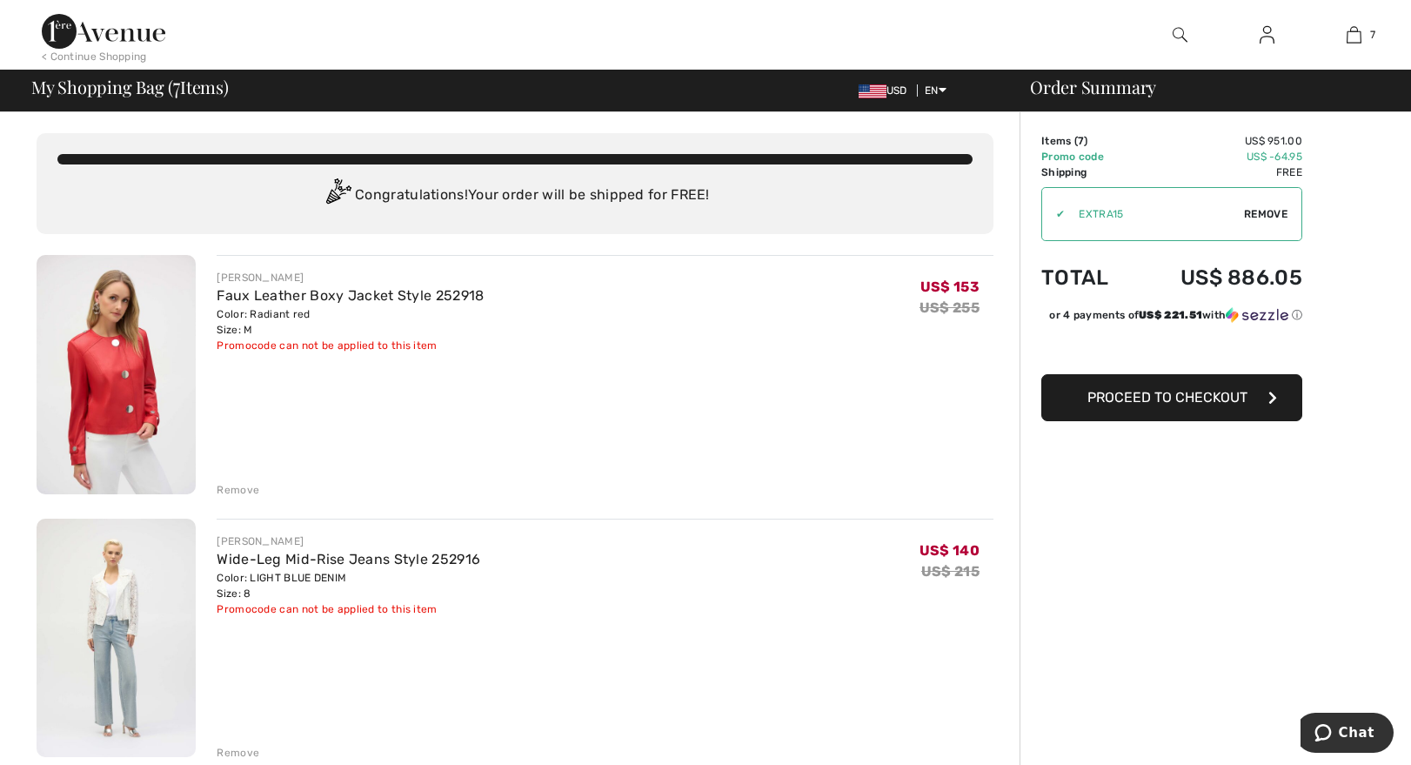
click at [1183, 391] on span "Proceed to Checkout" at bounding box center [1167, 397] width 160 height 17
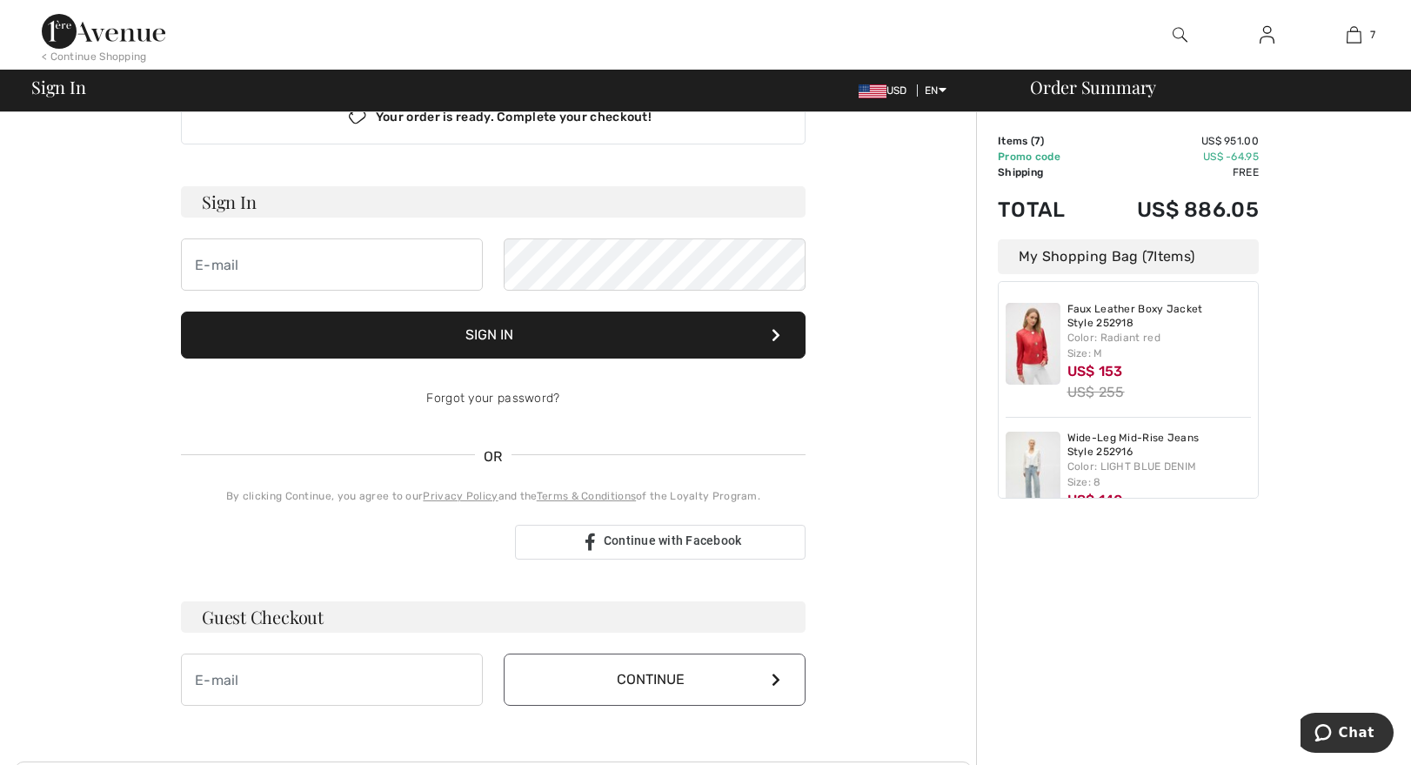
scroll to position [51, 0]
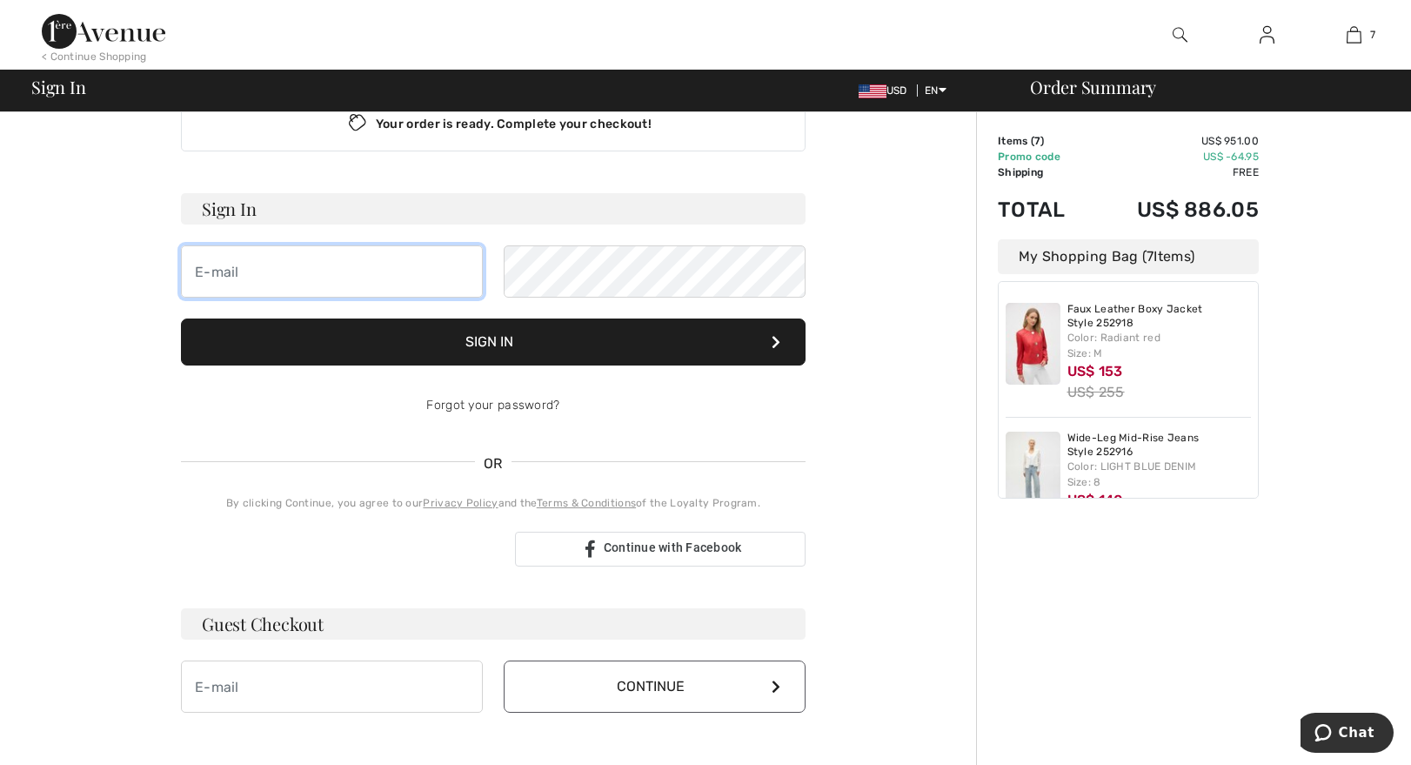
click at [216, 271] on input "email" at bounding box center [332, 271] width 302 height 52
type input "[PERSON_NAME][EMAIL_ADDRESS][PERSON_NAME][DOMAIN_NAME]"
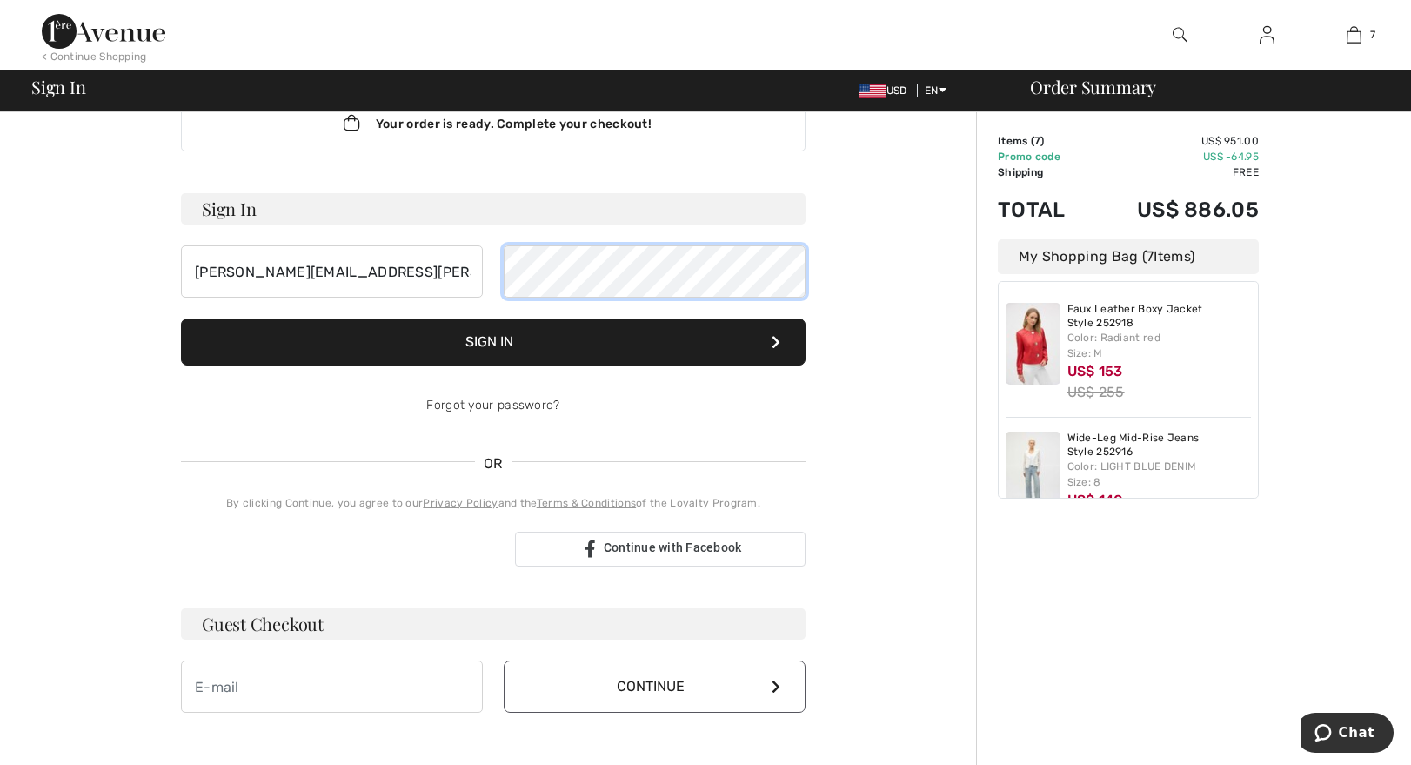
click at [181, 318] on button "Sign In" at bounding box center [493, 341] width 625 height 47
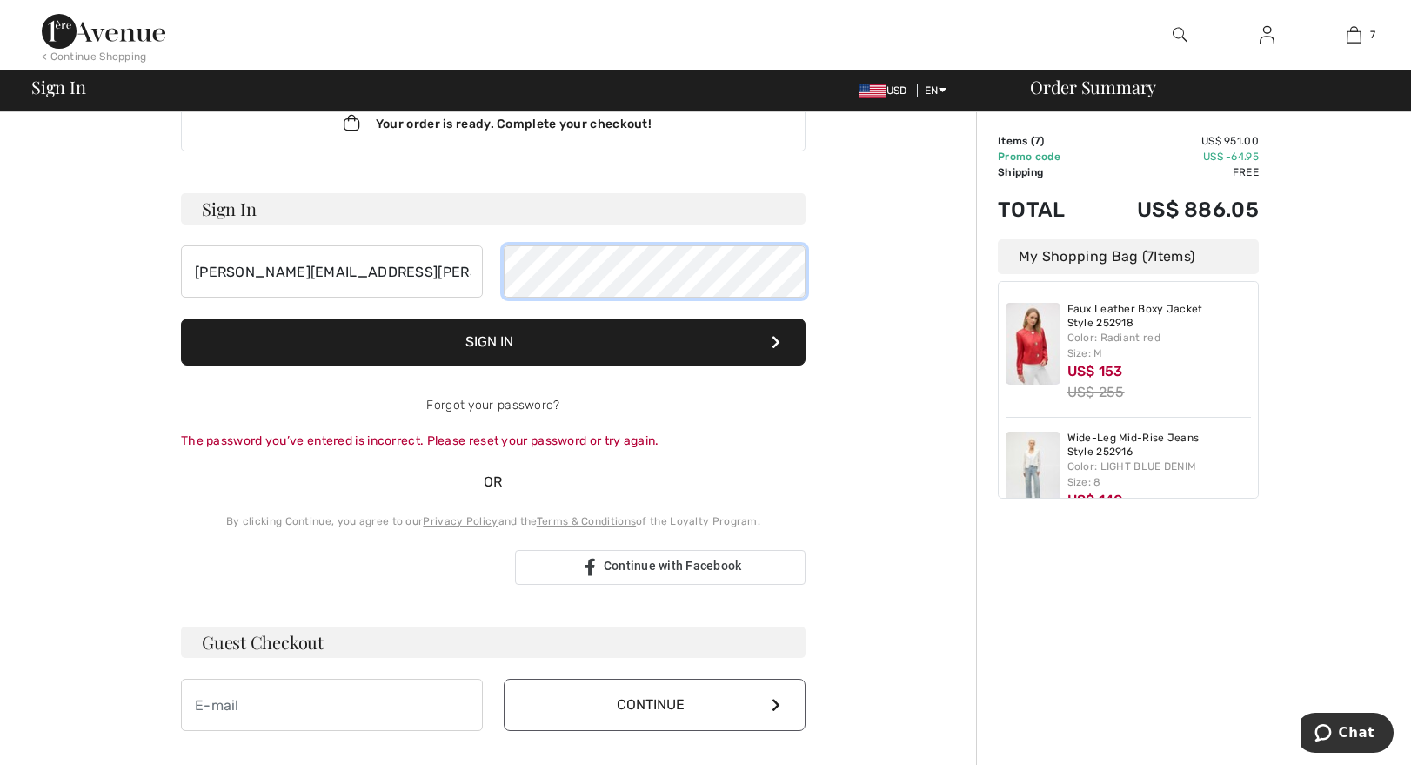
click at [181, 318] on button "Sign In" at bounding box center [493, 341] width 625 height 47
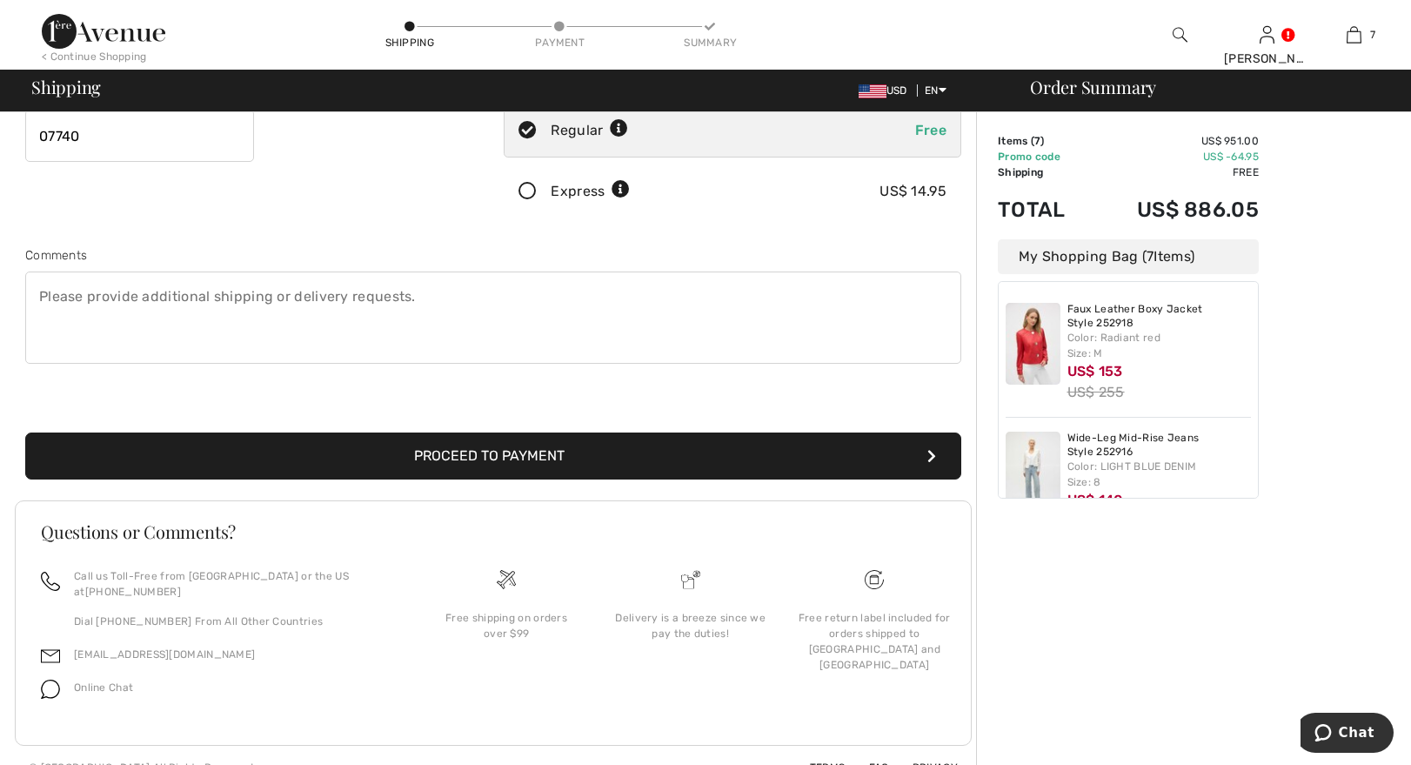
scroll to position [350, 0]
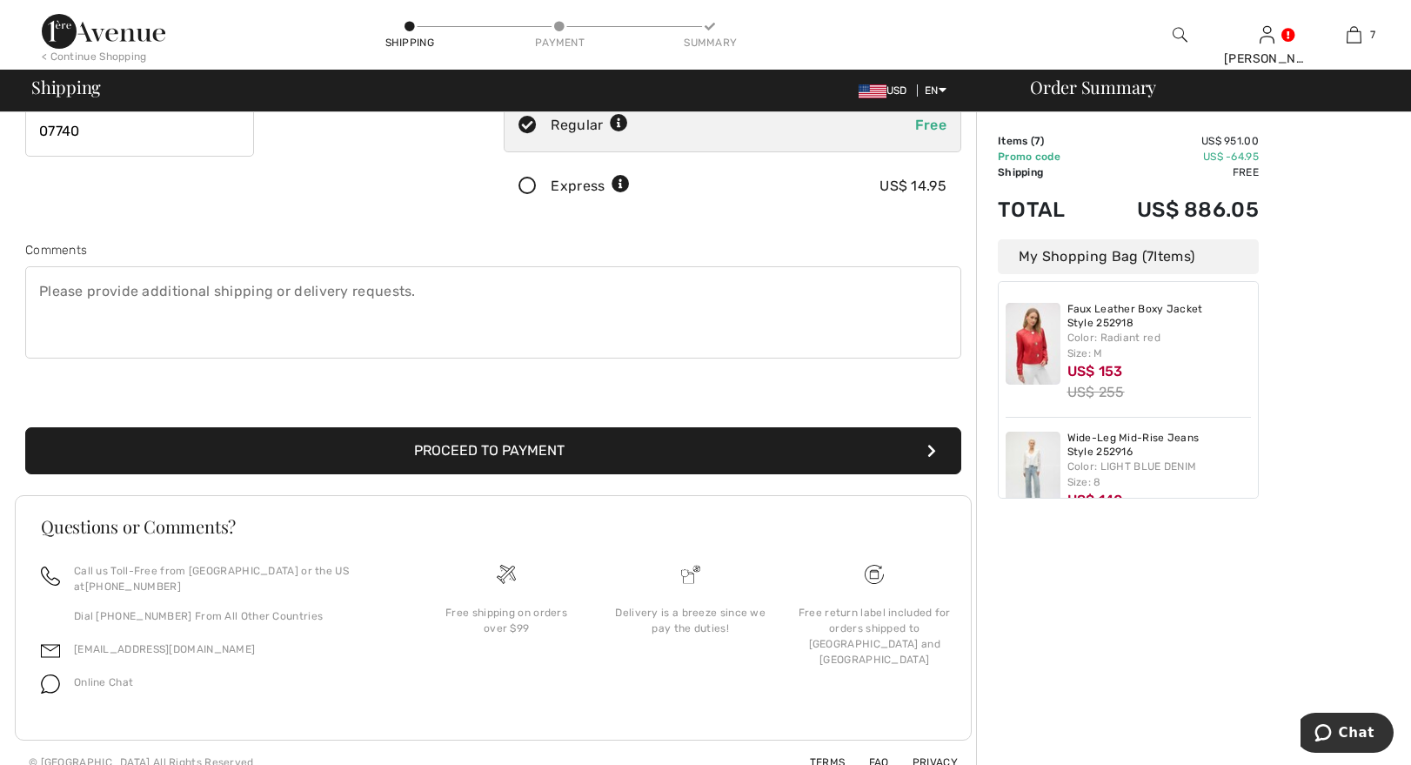
click at [487, 458] on button "Proceed to Payment" at bounding box center [493, 450] width 936 height 47
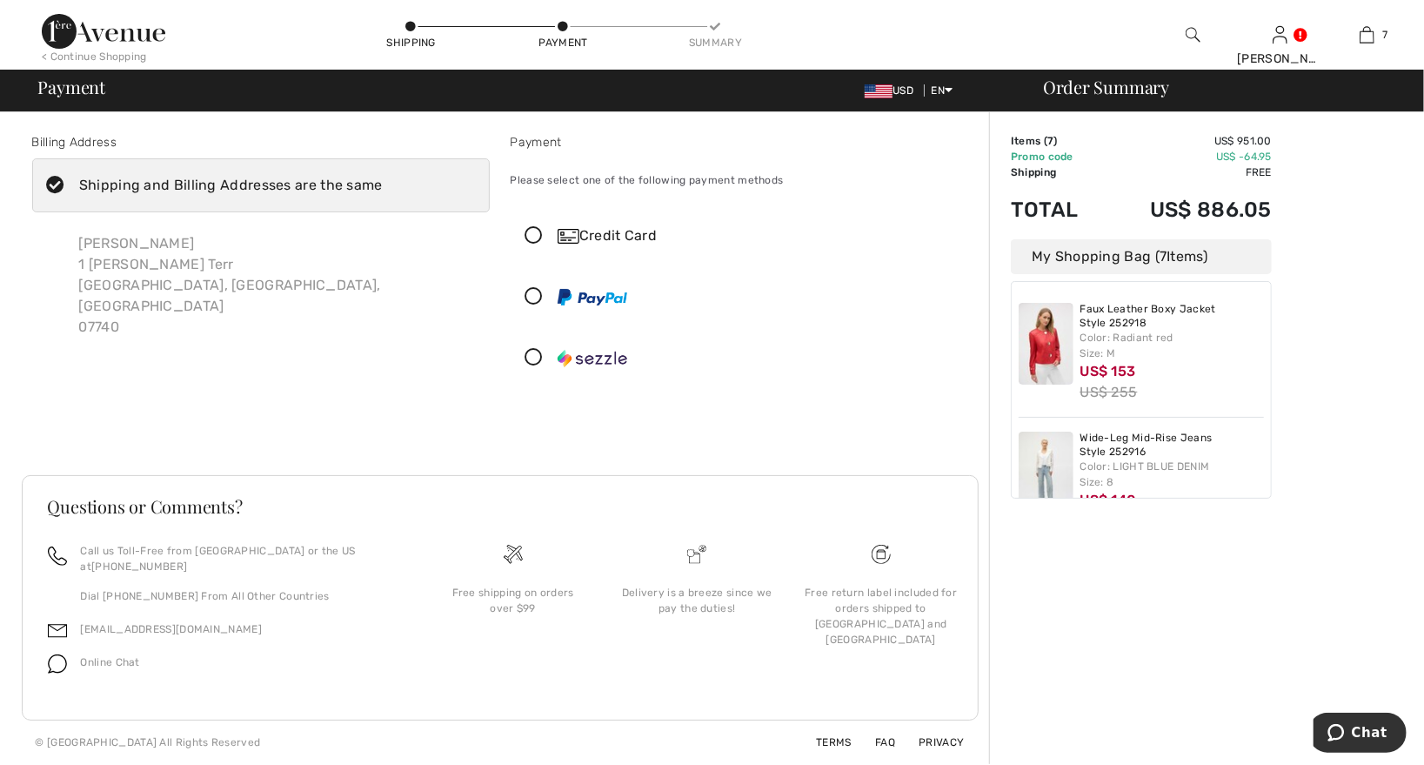
click at [536, 234] on icon at bounding box center [534, 236] width 46 height 18
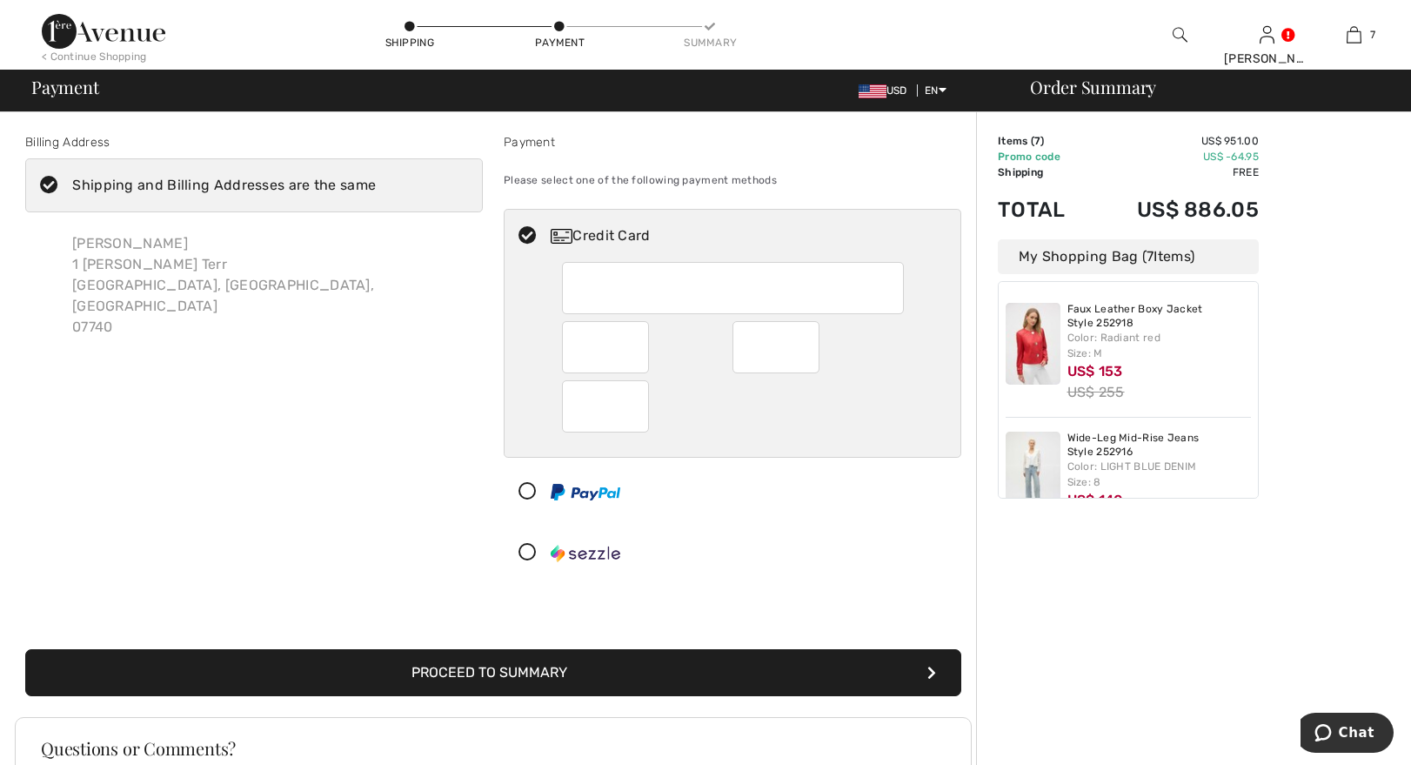
drag, startPoint x: 892, startPoint y: 506, endPoint x: 525, endPoint y: 489, distance: 367.5
click at [525, 489] on icon at bounding box center [527, 492] width 46 height 18
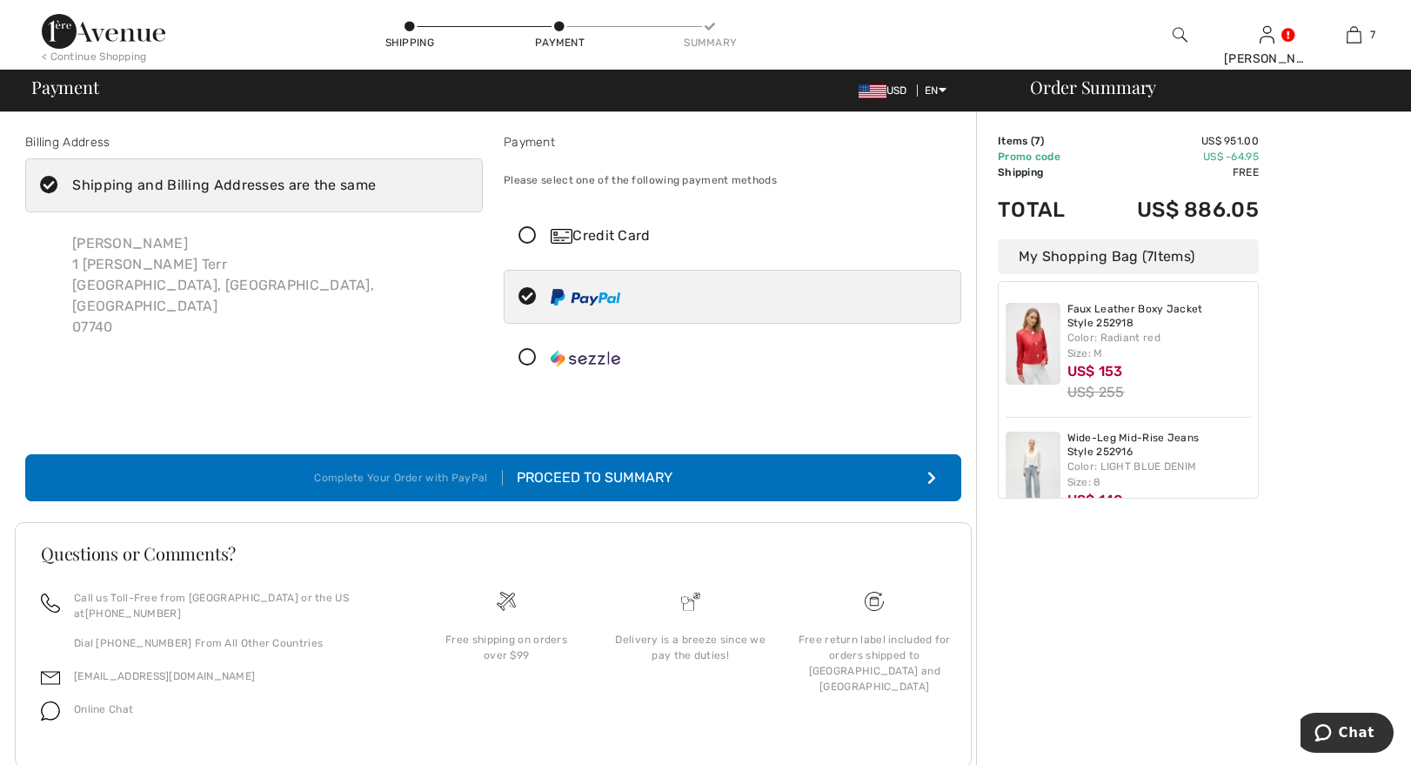
click at [585, 478] on div "Proceed to Summary" at bounding box center [588, 477] width 170 height 21
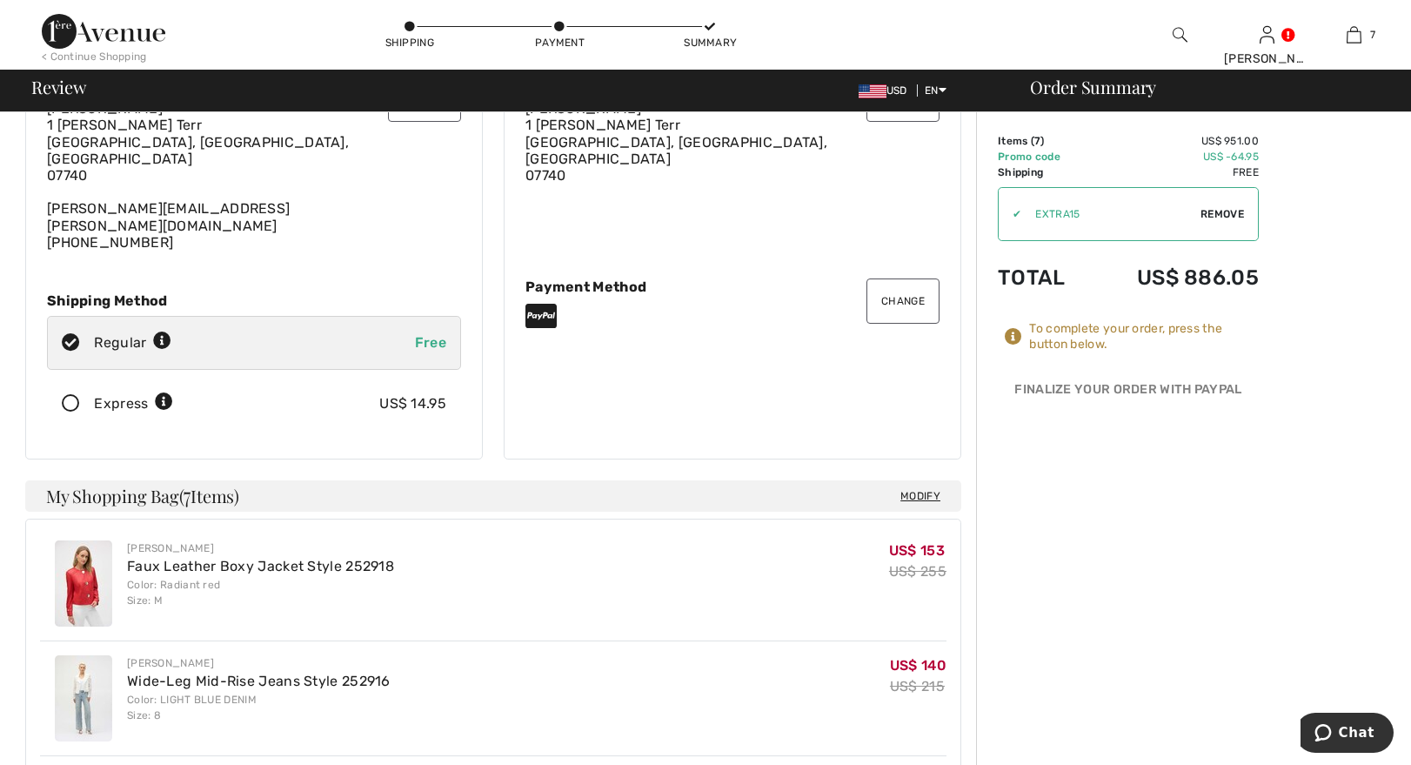
scroll to position [97, 0]
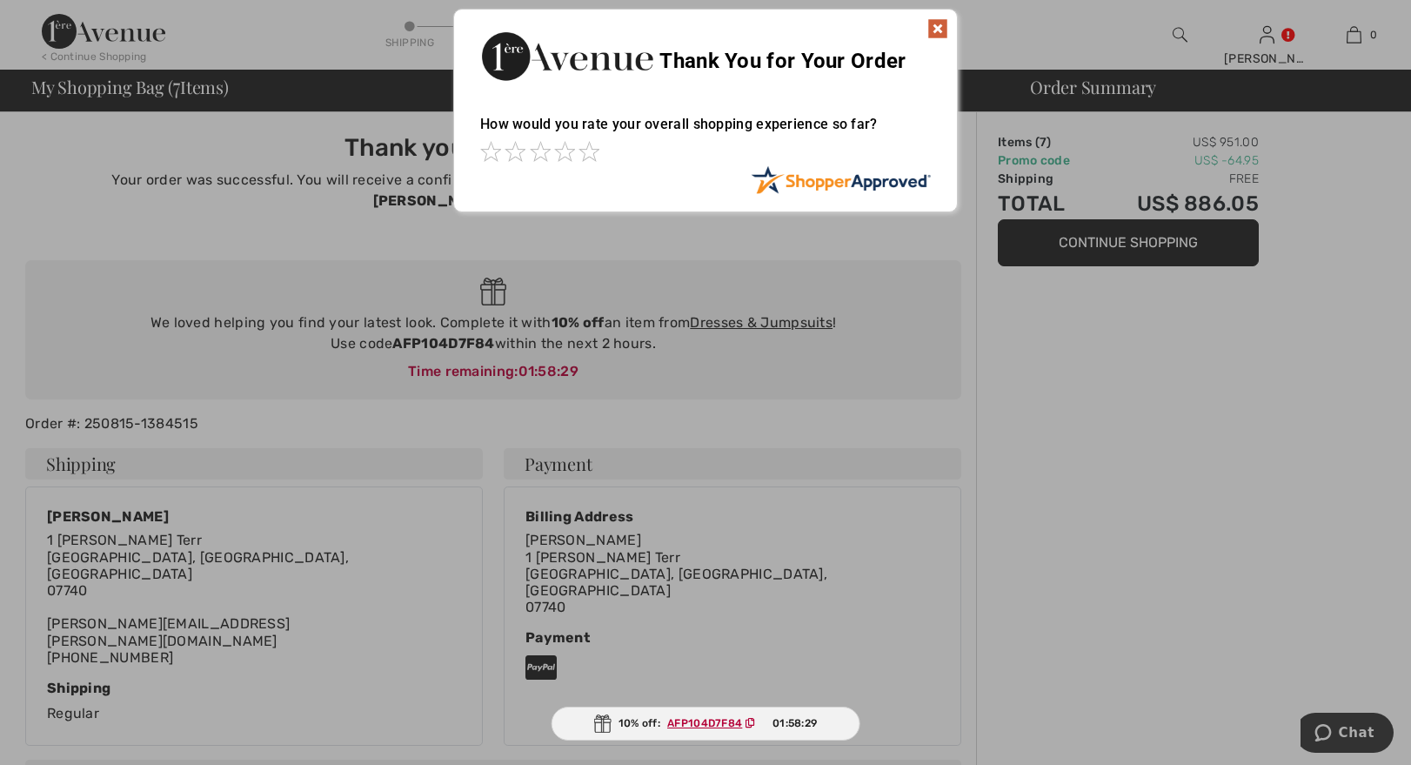
click at [939, 23] on img at bounding box center [937, 28] width 21 height 21
